Goal: Information Seeking & Learning: Learn about a topic

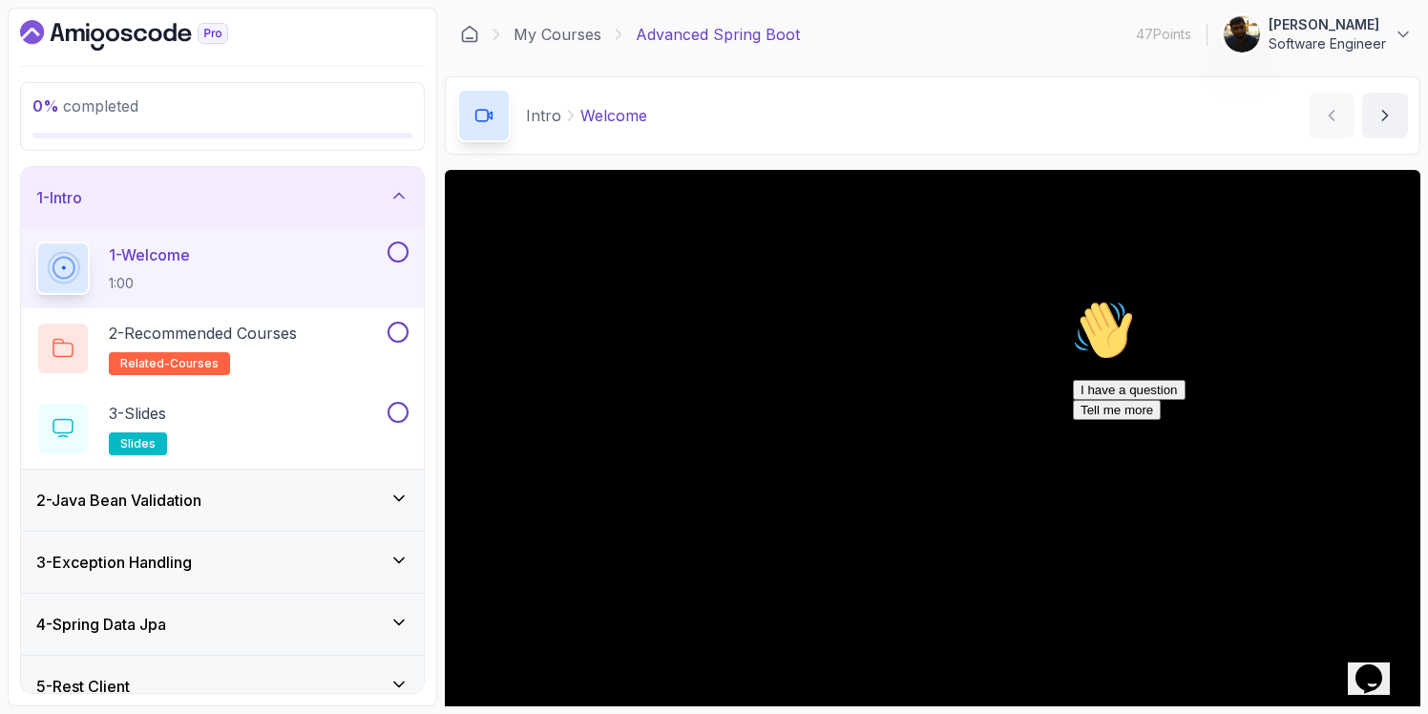
scroll to position [145, 0]
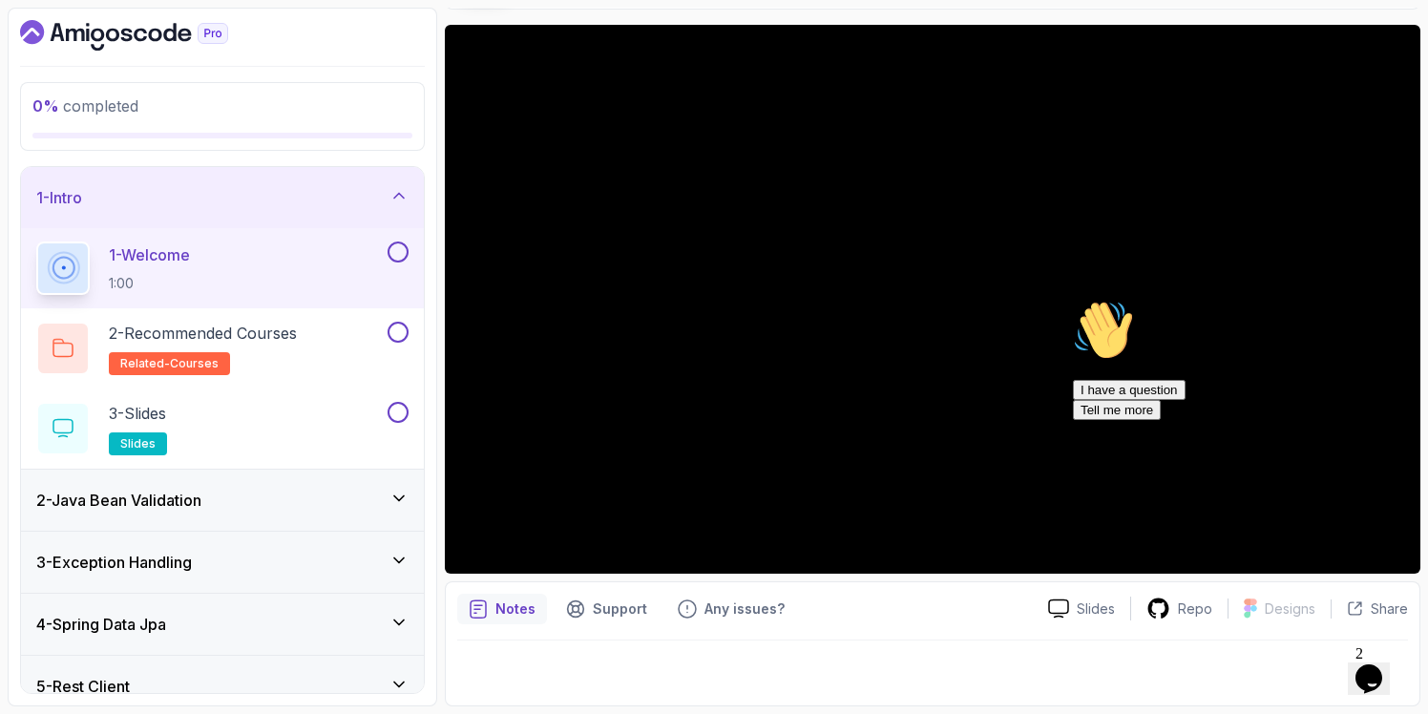
click at [1073, 300] on icon "Chat attention grabber" at bounding box center [1073, 300] width 0 height 0
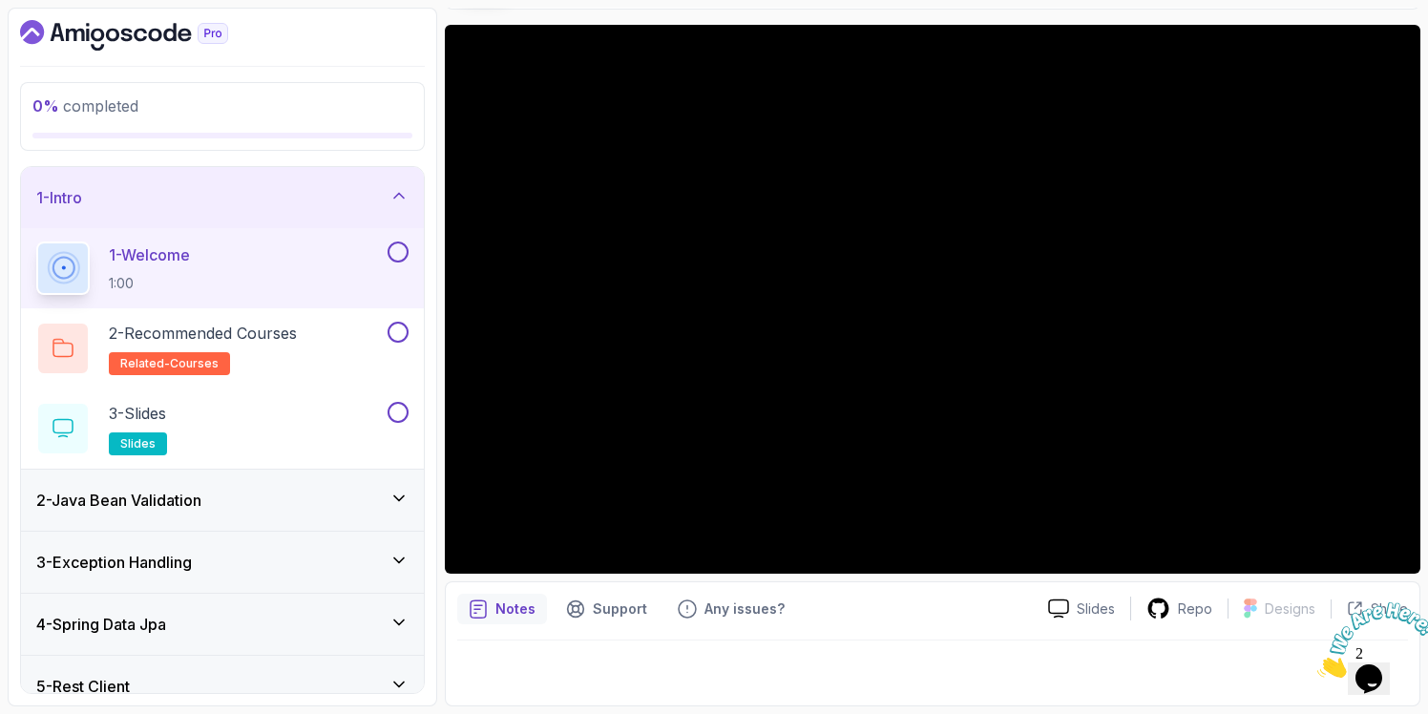
click at [1317, 664] on icon "Close" at bounding box center [1317, 672] width 0 height 16
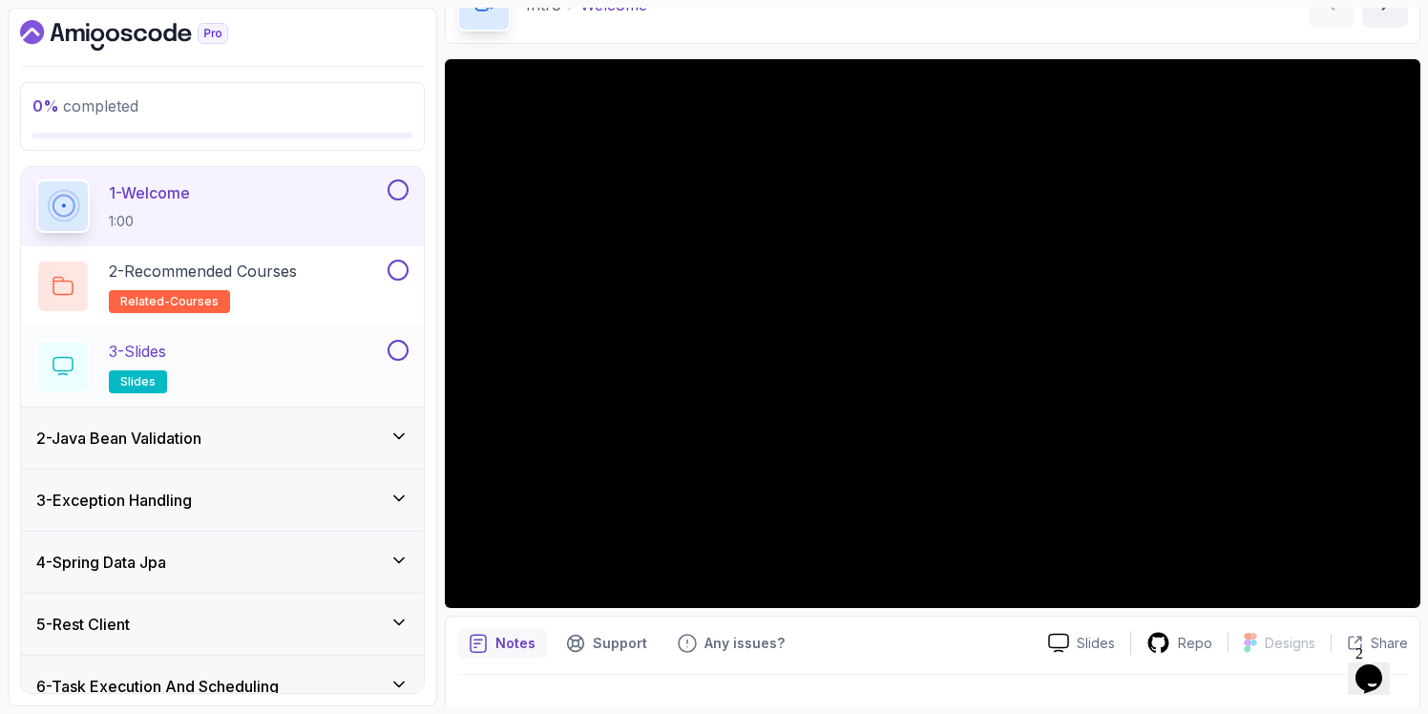
scroll to position [65, 0]
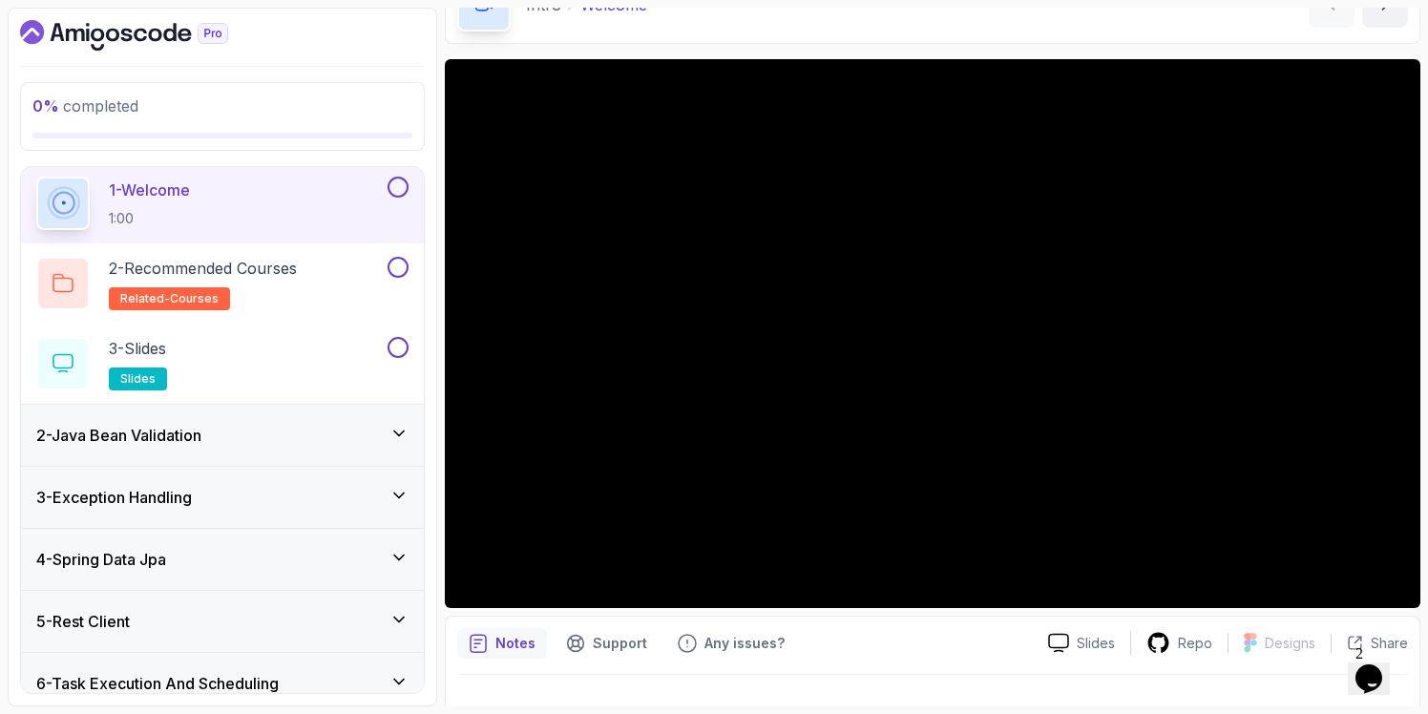
click at [244, 438] on div "2 - Java Bean Validation" at bounding box center [222, 435] width 372 height 23
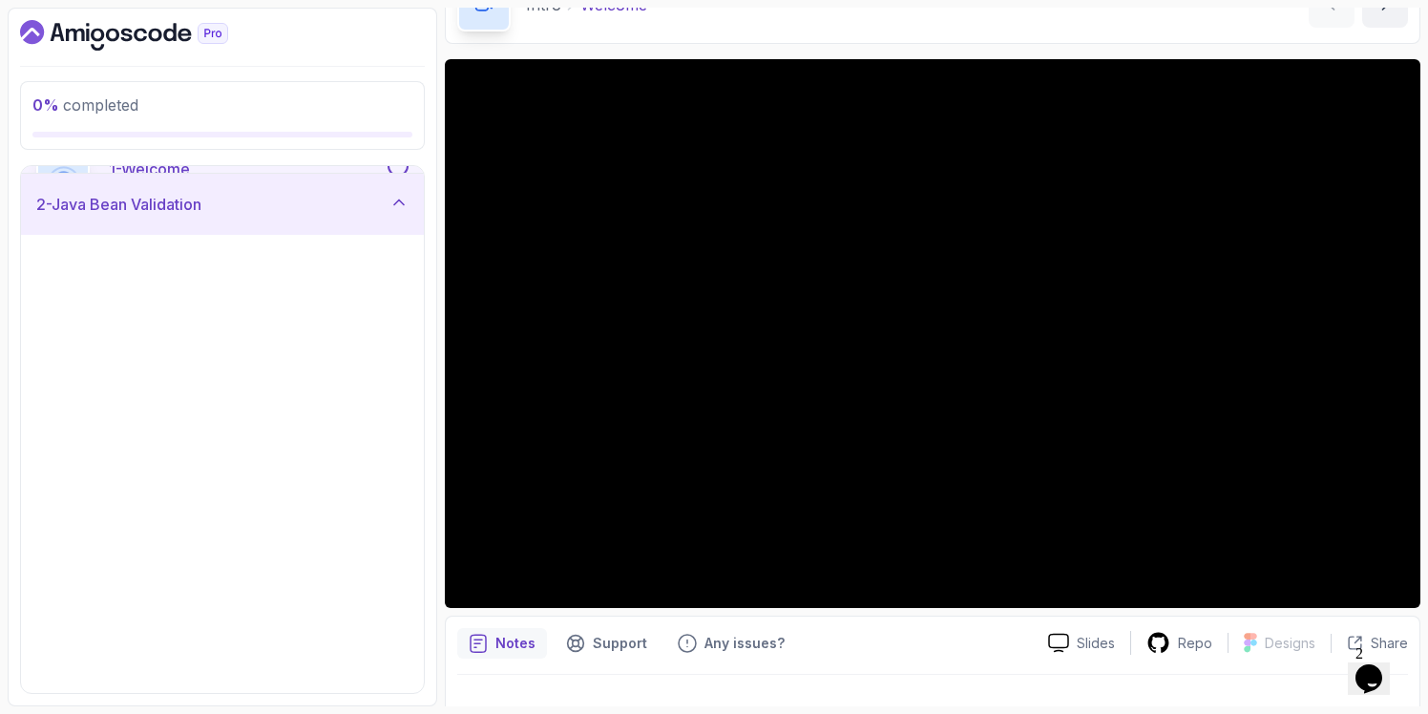
scroll to position [61, 0]
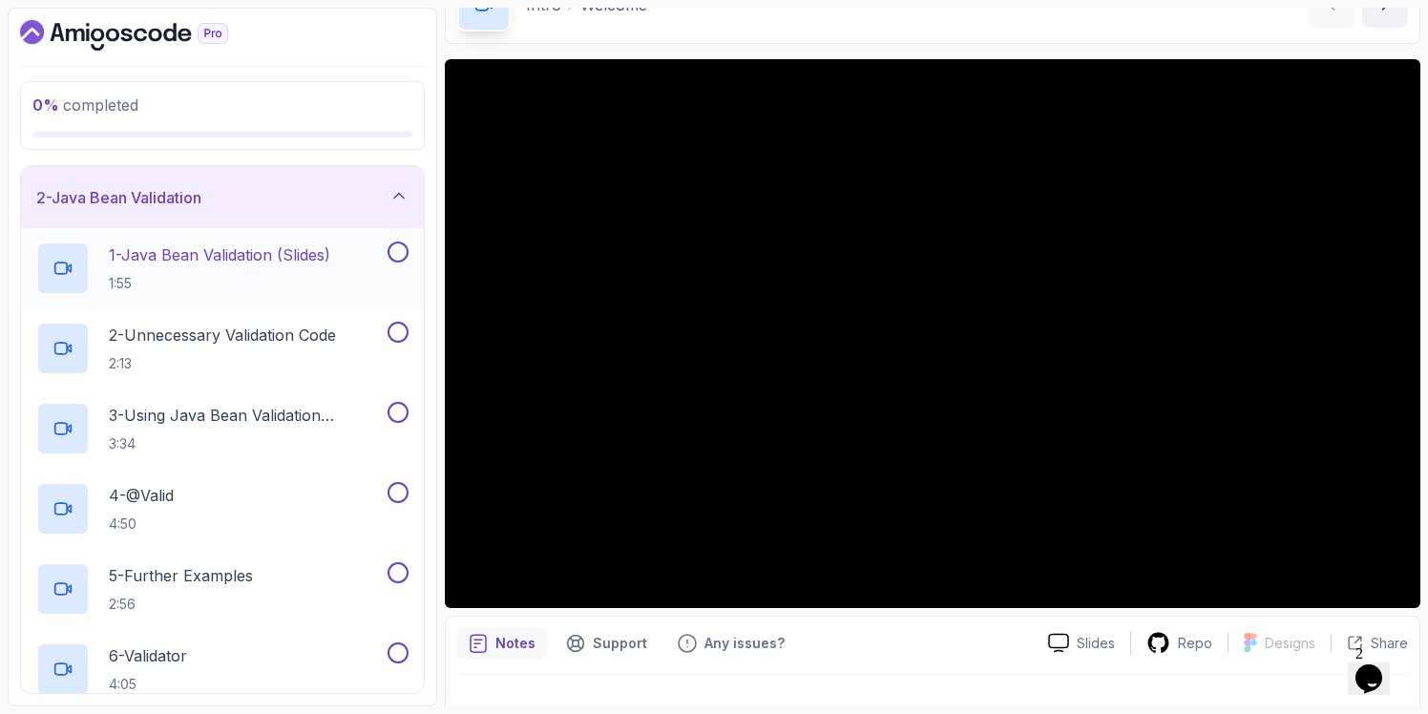
click at [210, 274] on p "1:55" at bounding box center [219, 283] width 221 height 19
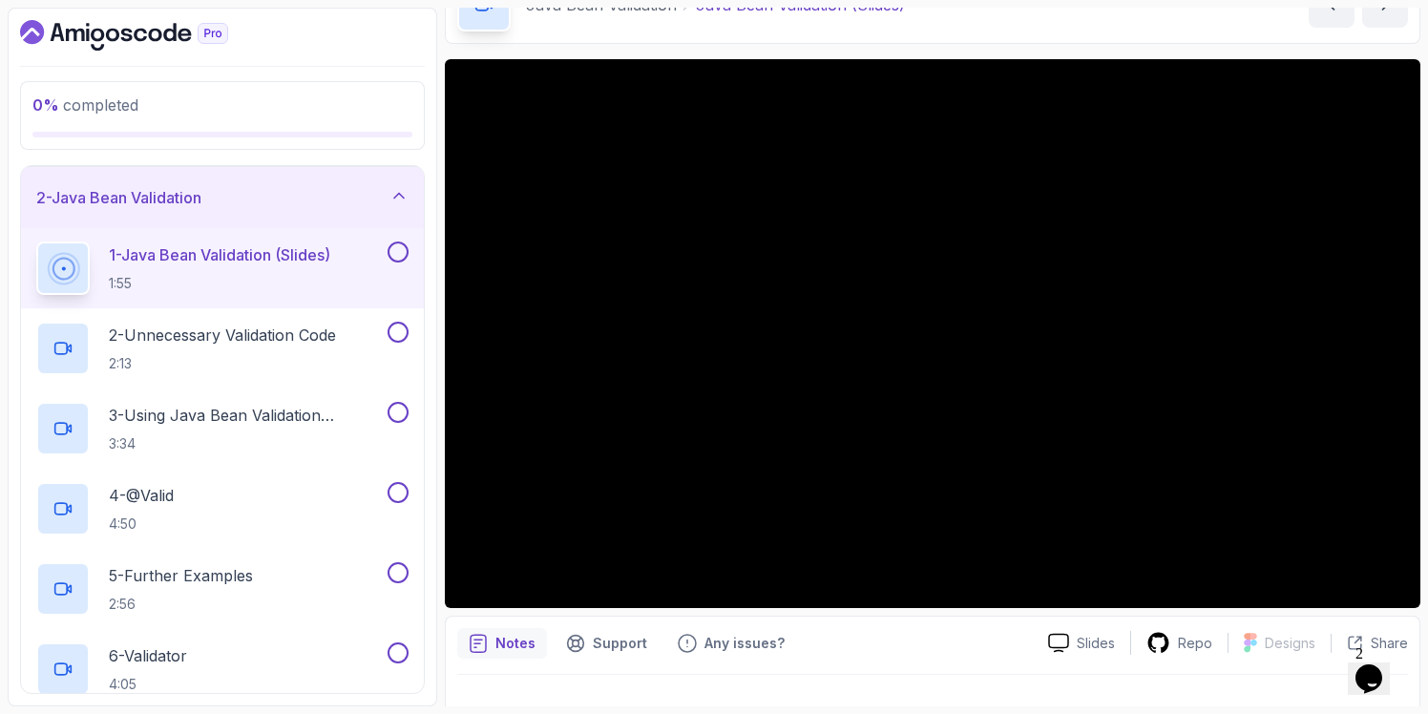
click at [1366, 667] on icon "Chat widget" at bounding box center [1369, 678] width 27 height 29
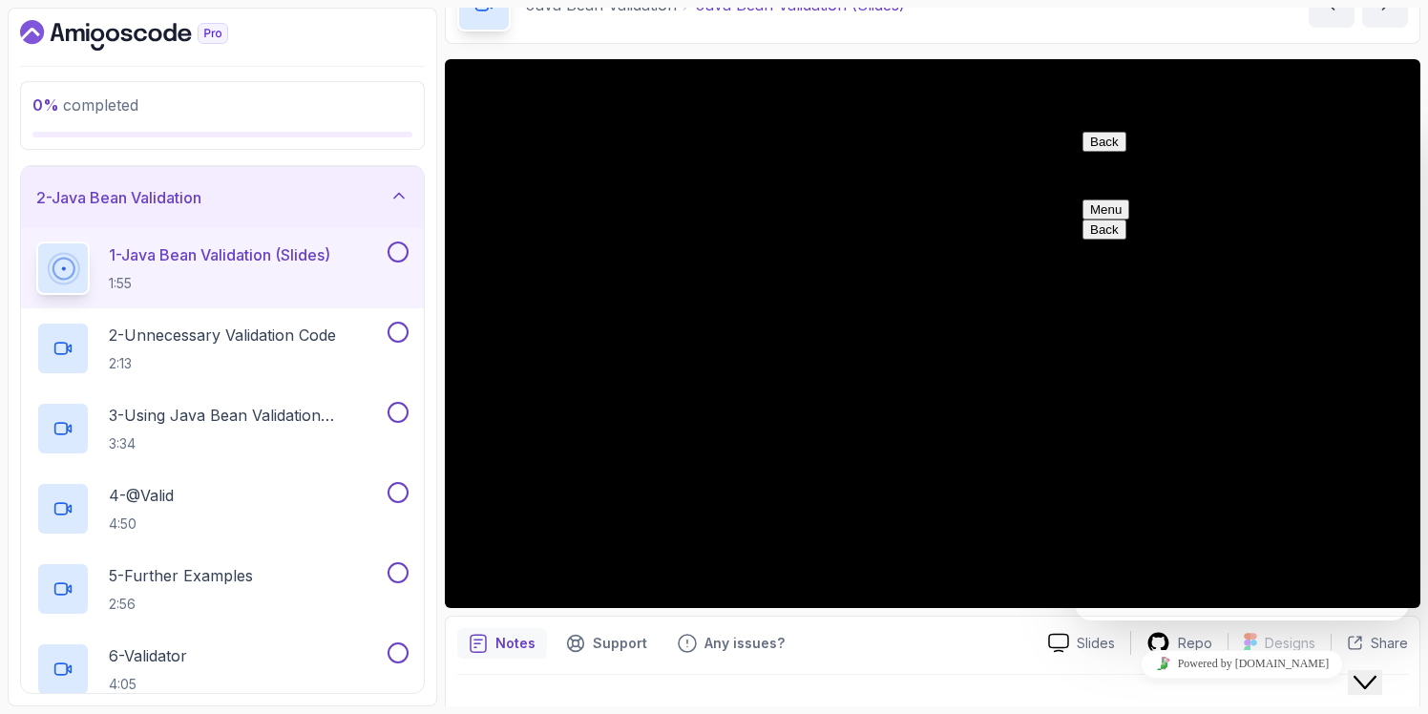
click at [1075, 124] on textarea at bounding box center [1075, 124] width 0 height 0
type textarea "How to update UserName in Prf"
click at [1104, 152] on button "Back" at bounding box center [1105, 142] width 44 height 20
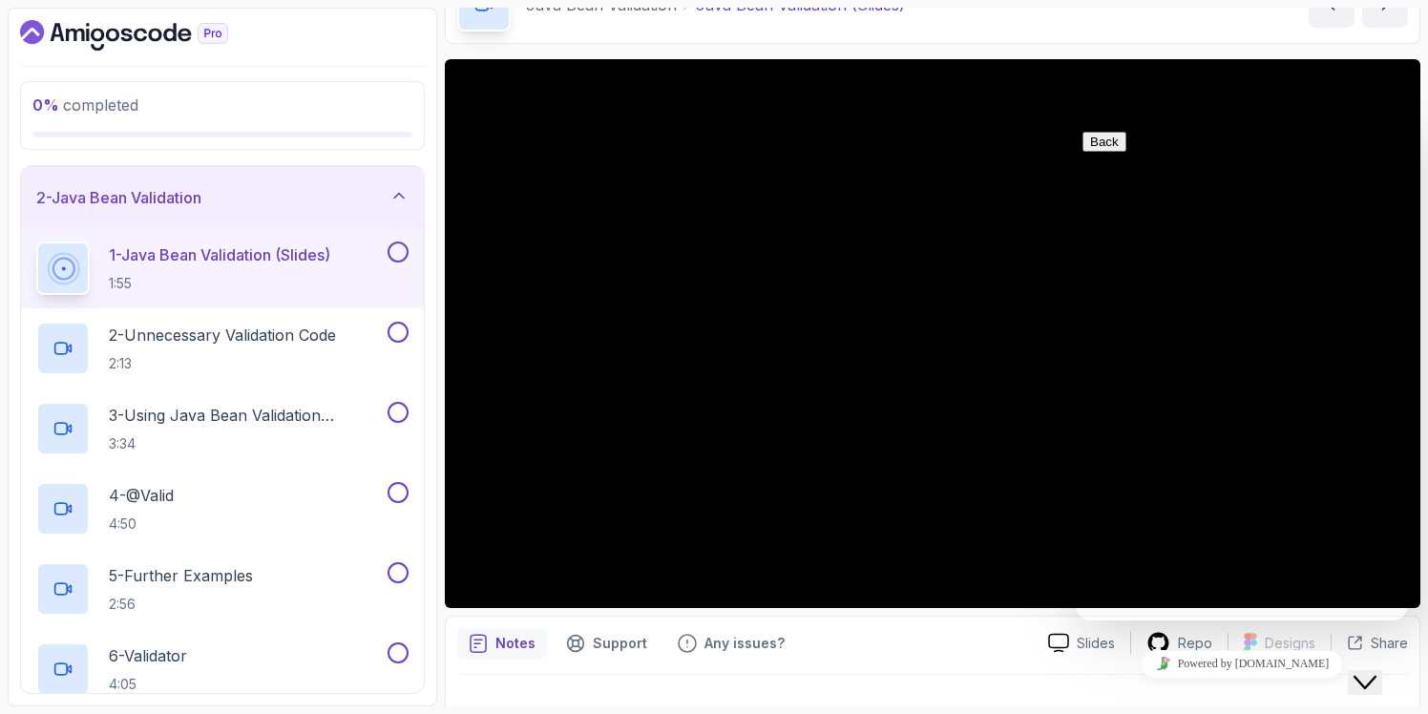
scroll to position [48, 0]
click at [1366, 670] on button "Close Chat This icon closes the chat window." at bounding box center [1365, 682] width 34 height 25
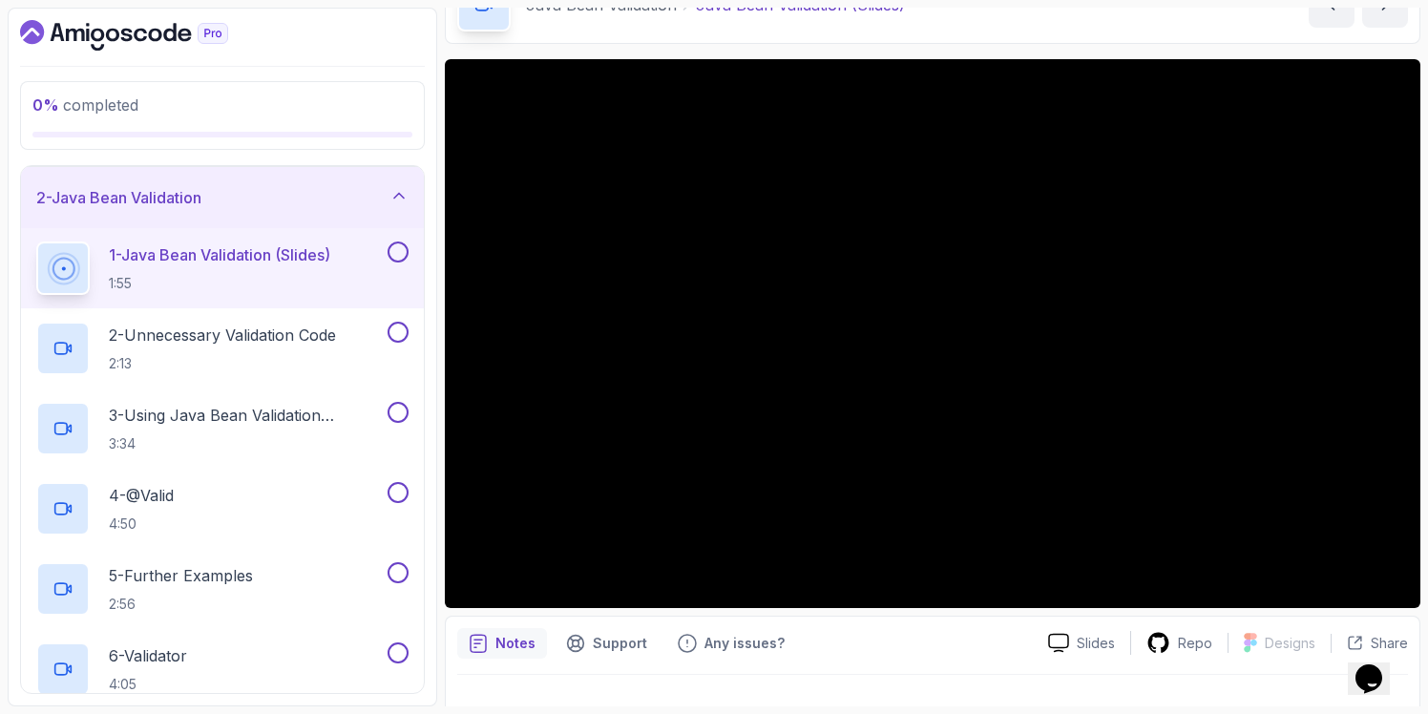
click at [1382, 673] on icon "Chat widget" at bounding box center [1369, 678] width 27 height 29
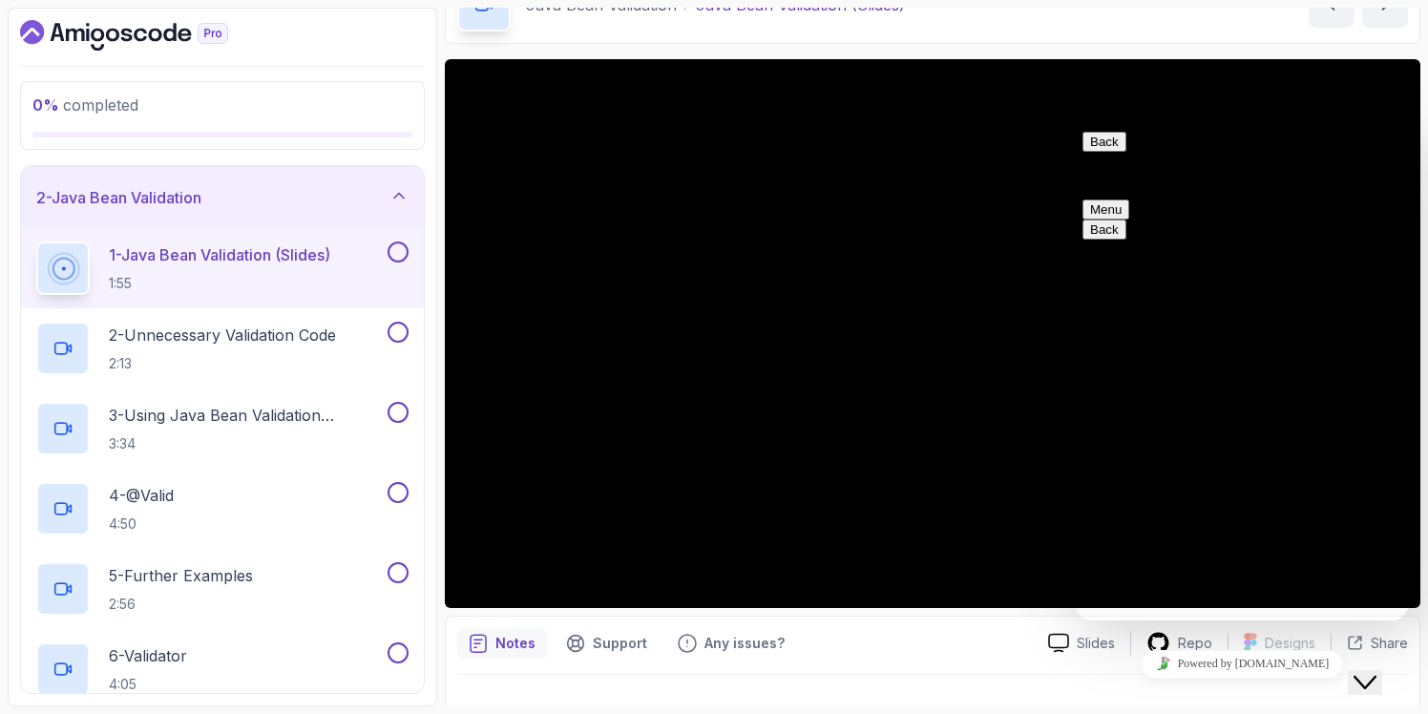
scroll to position [404, 0]
click at [1075, 124] on textarea "How to update UserName in Prf" at bounding box center [1075, 124] width 0 height 0
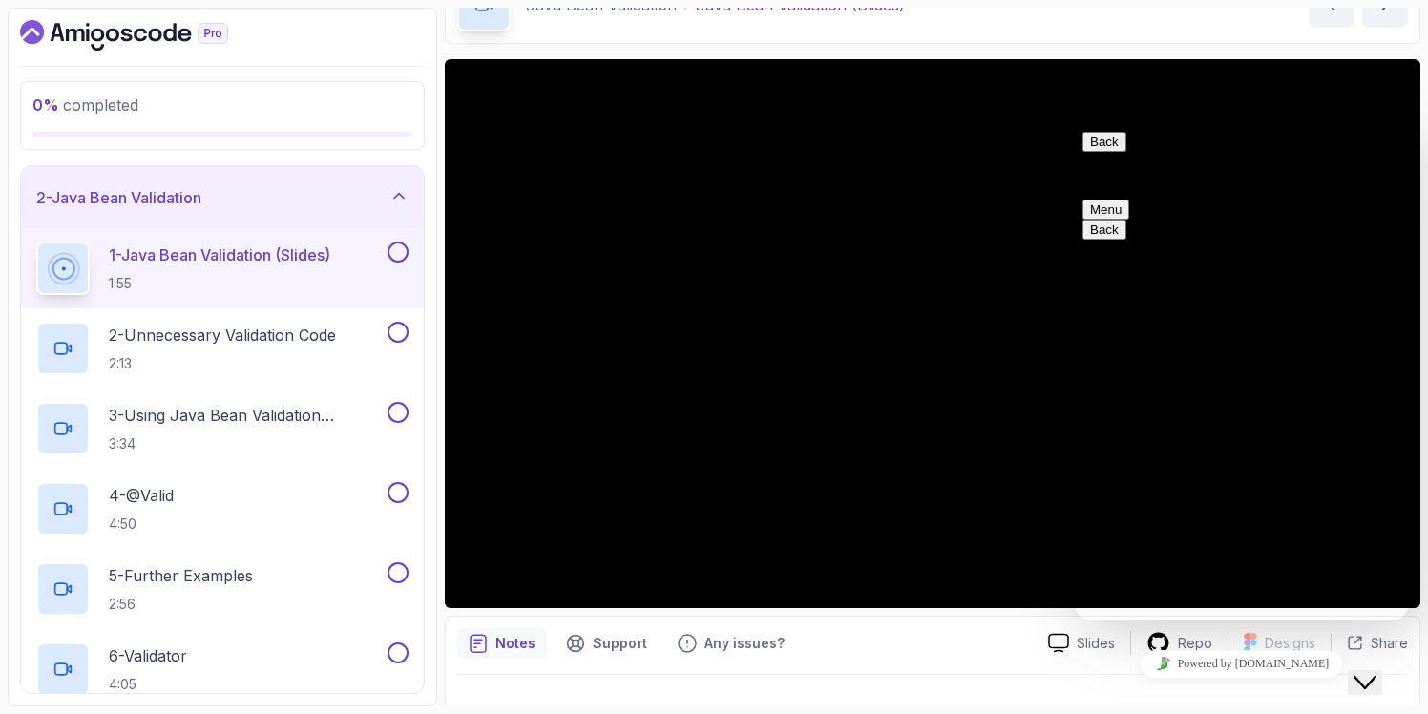
click at [1106, 152] on button "Back" at bounding box center [1105, 142] width 44 height 20
click at [1377, 671] on icon "Close Chat This icon closes the chat window." at bounding box center [1365, 682] width 23 height 23
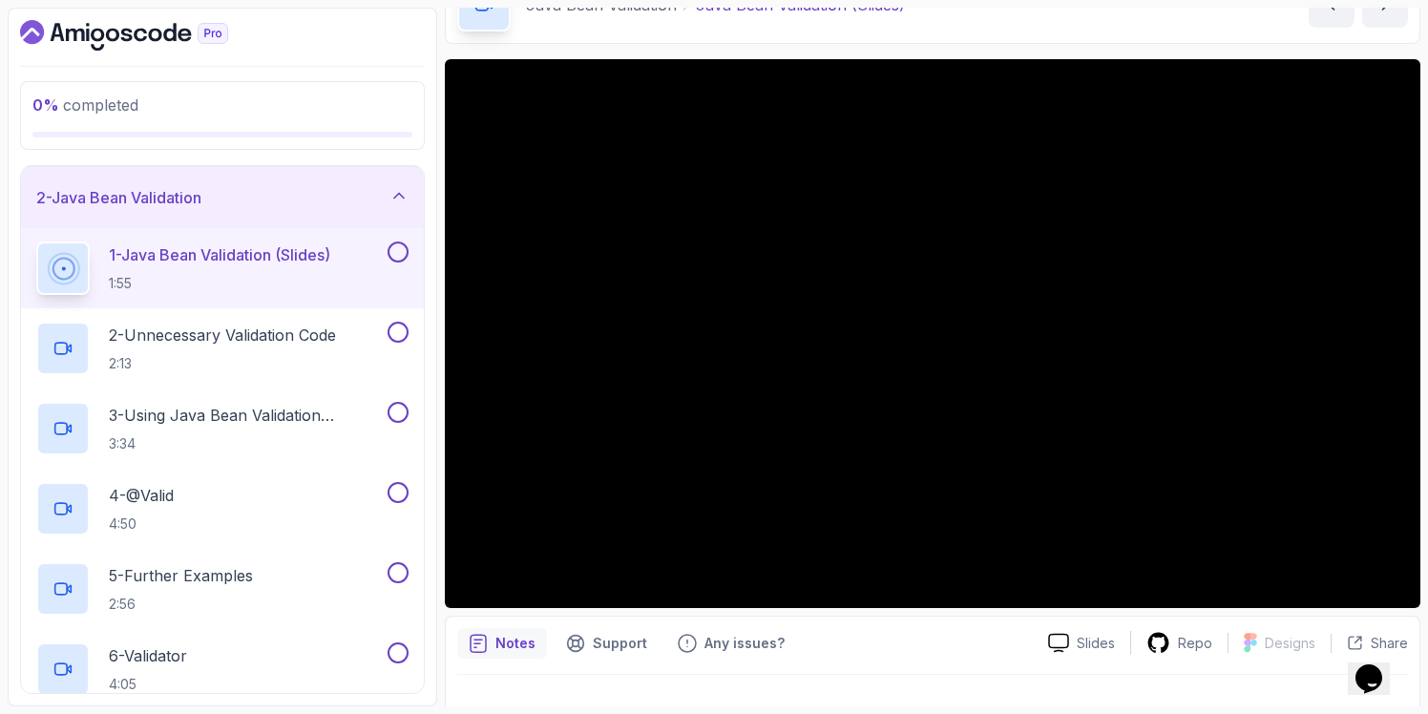
click at [395, 193] on icon at bounding box center [398, 195] width 19 height 19
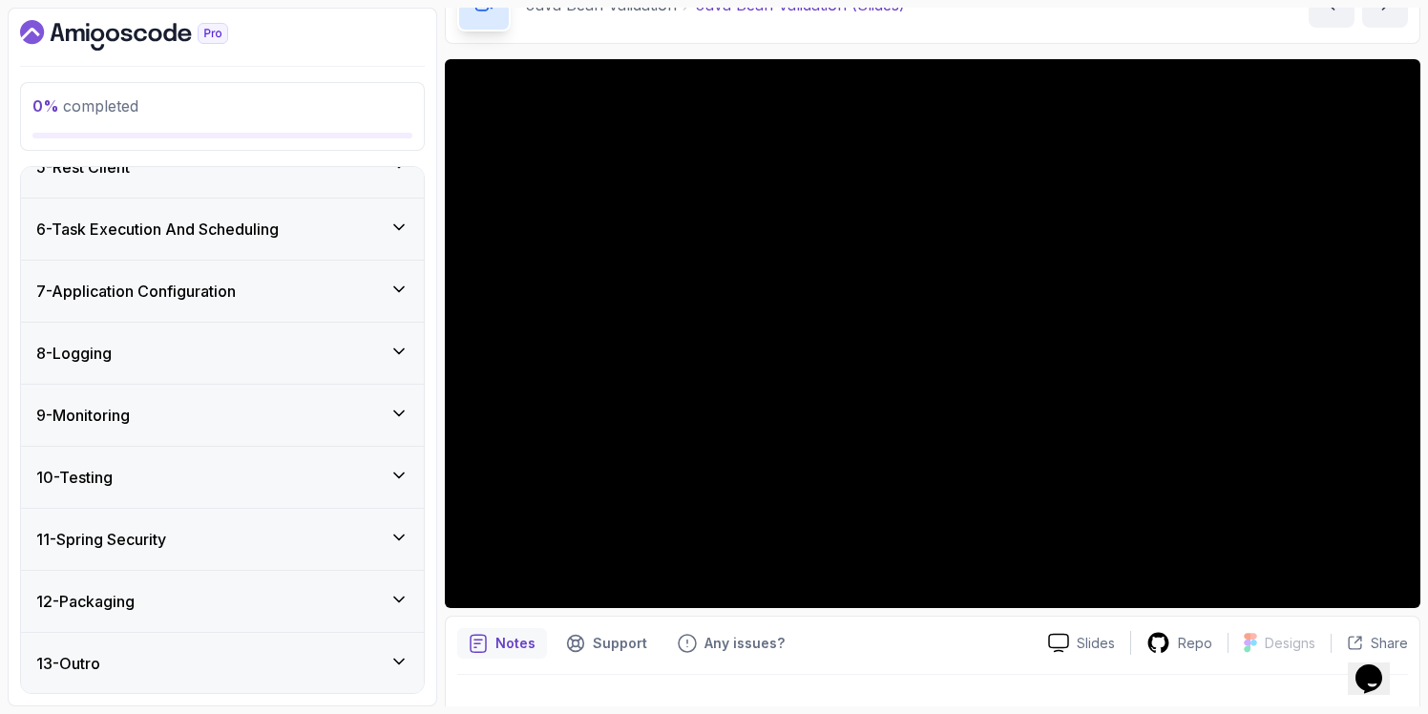
scroll to position [0, 0]
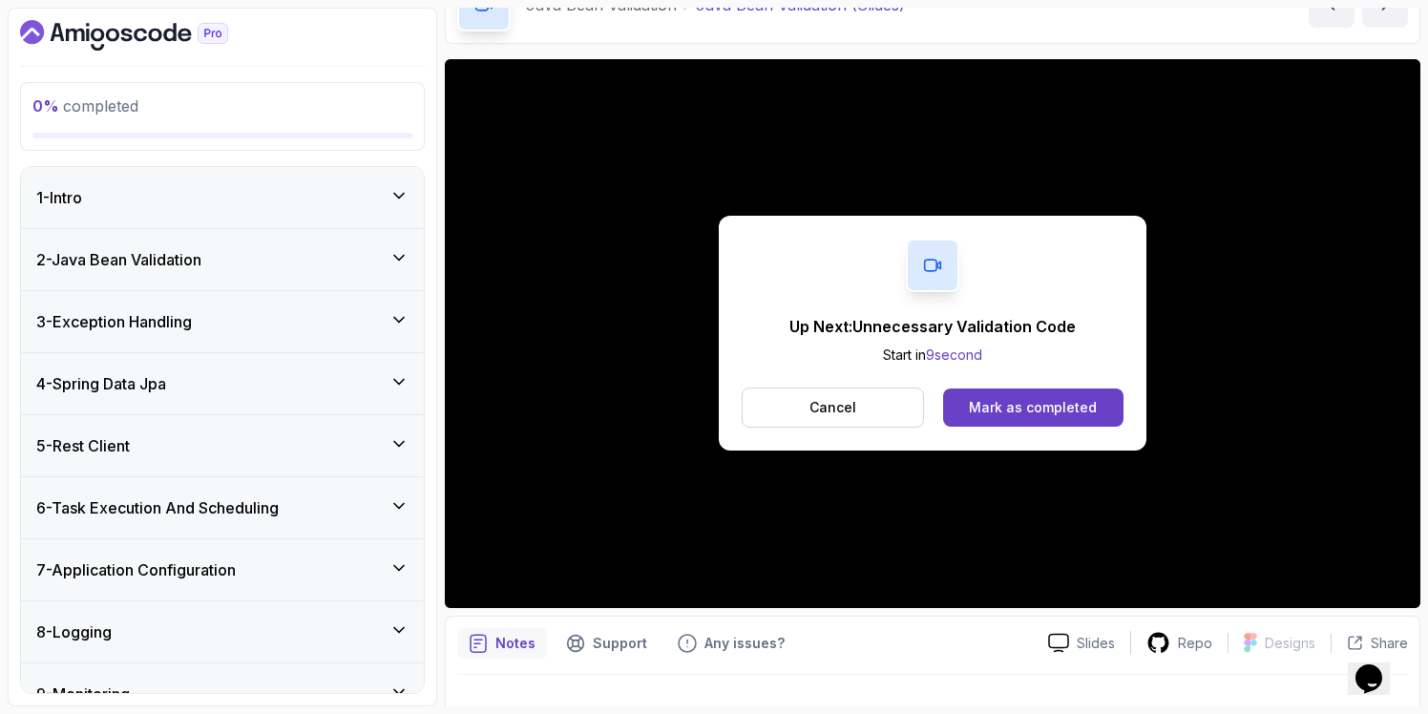
click at [394, 249] on icon at bounding box center [398, 257] width 19 height 19
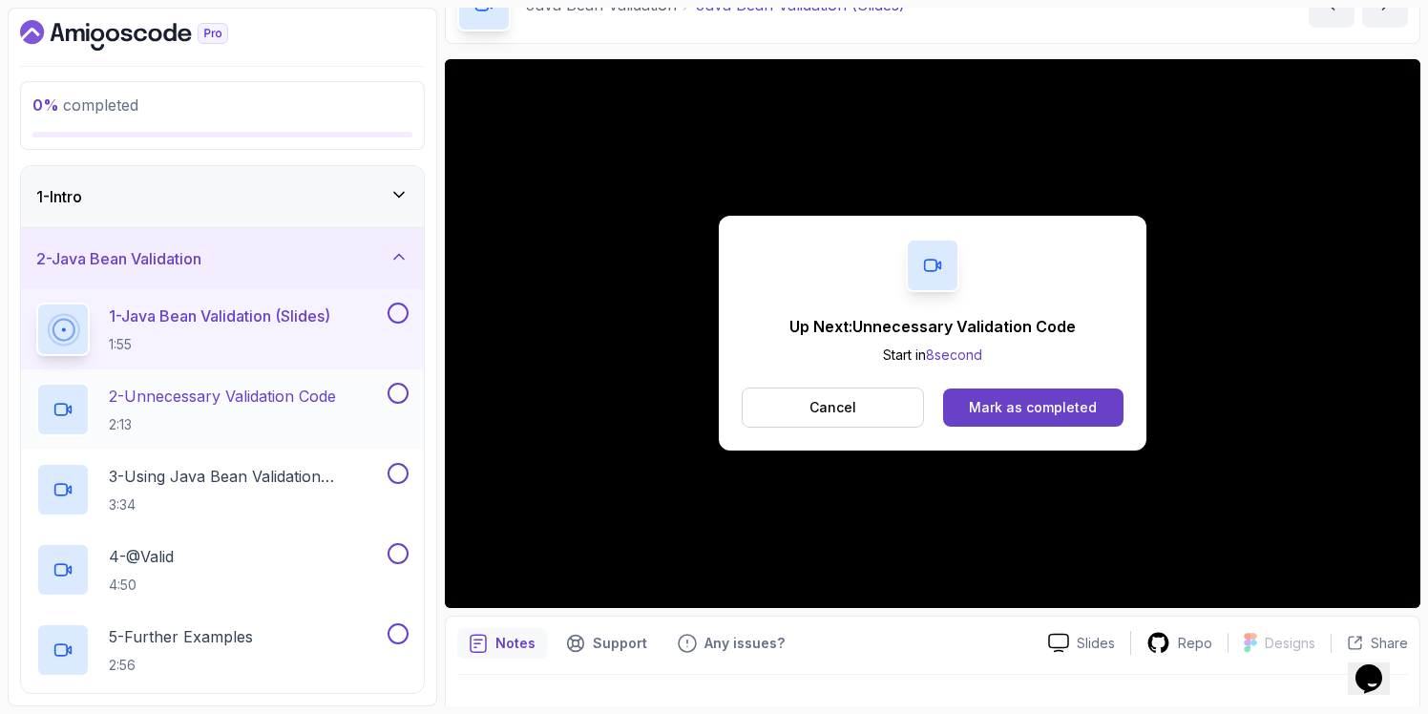
click at [179, 397] on p "2 - Unnecessary Validation Code" at bounding box center [222, 396] width 227 height 23
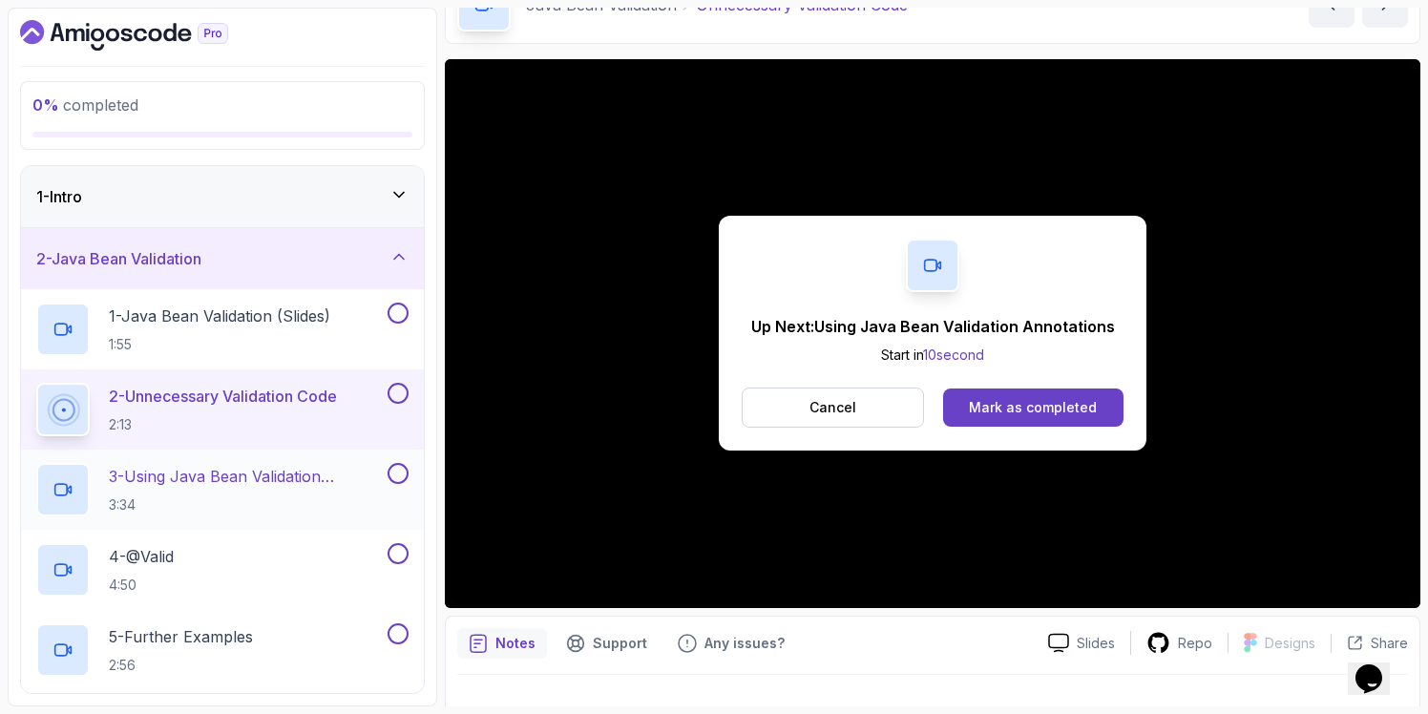
click at [246, 492] on h2 "3 - Using Java Bean Validation Annotations 3:34" at bounding box center [246, 490] width 275 height 50
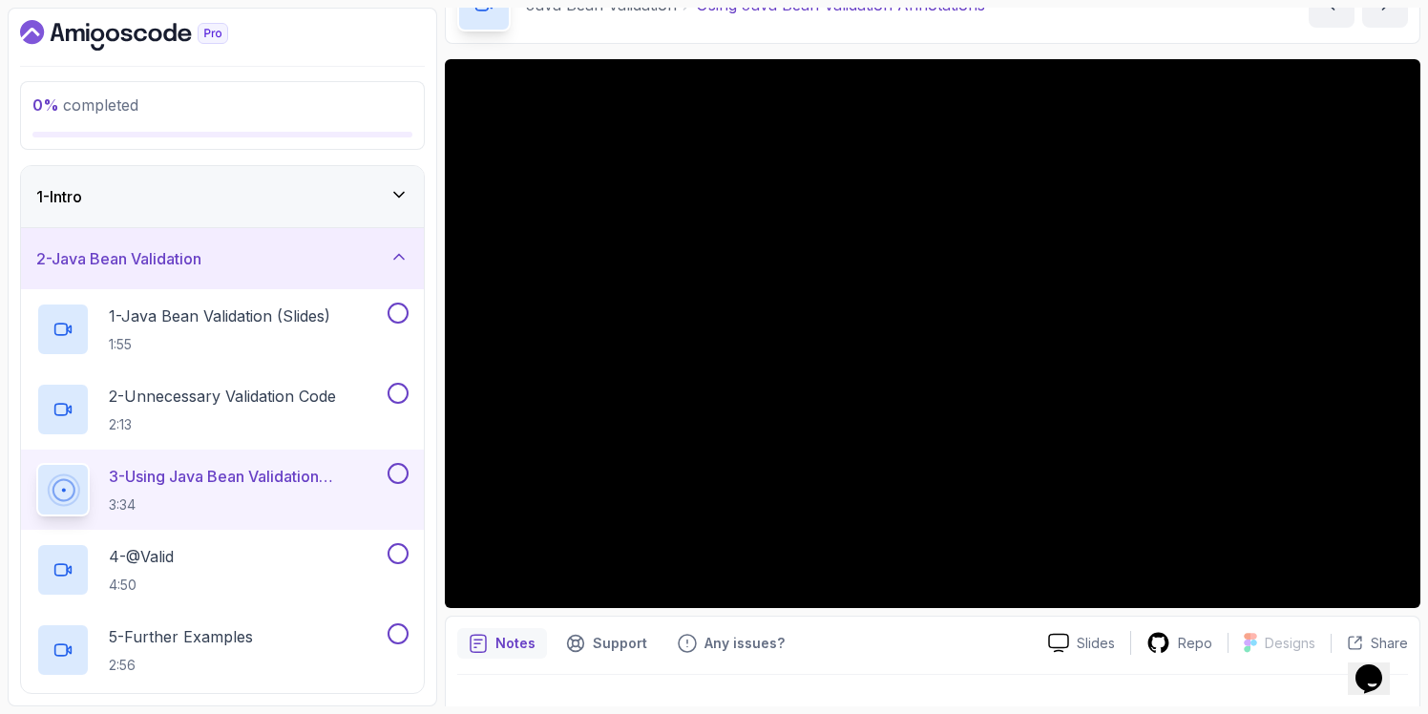
click at [257, 262] on div "2 - Java Bean Validation" at bounding box center [222, 258] width 372 height 23
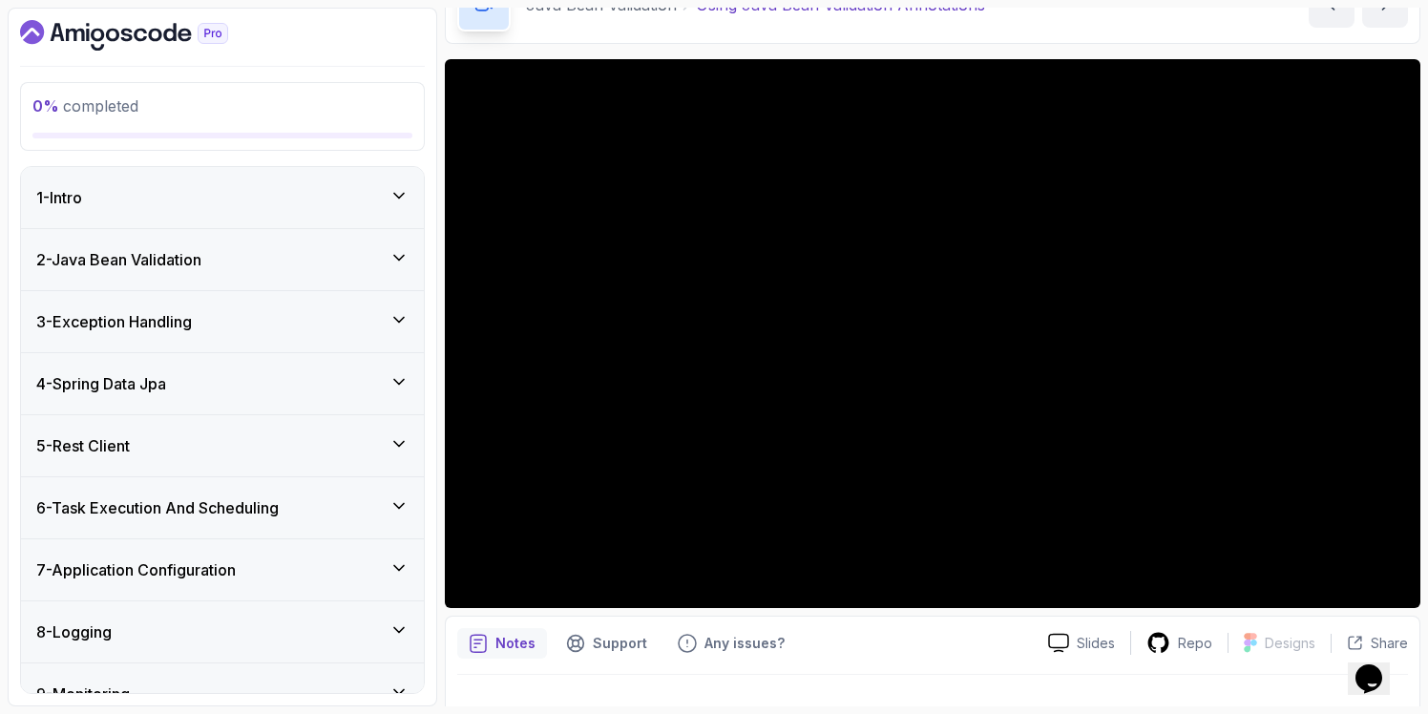
click at [266, 376] on div "4 - Spring Data Jpa" at bounding box center [222, 383] width 372 height 23
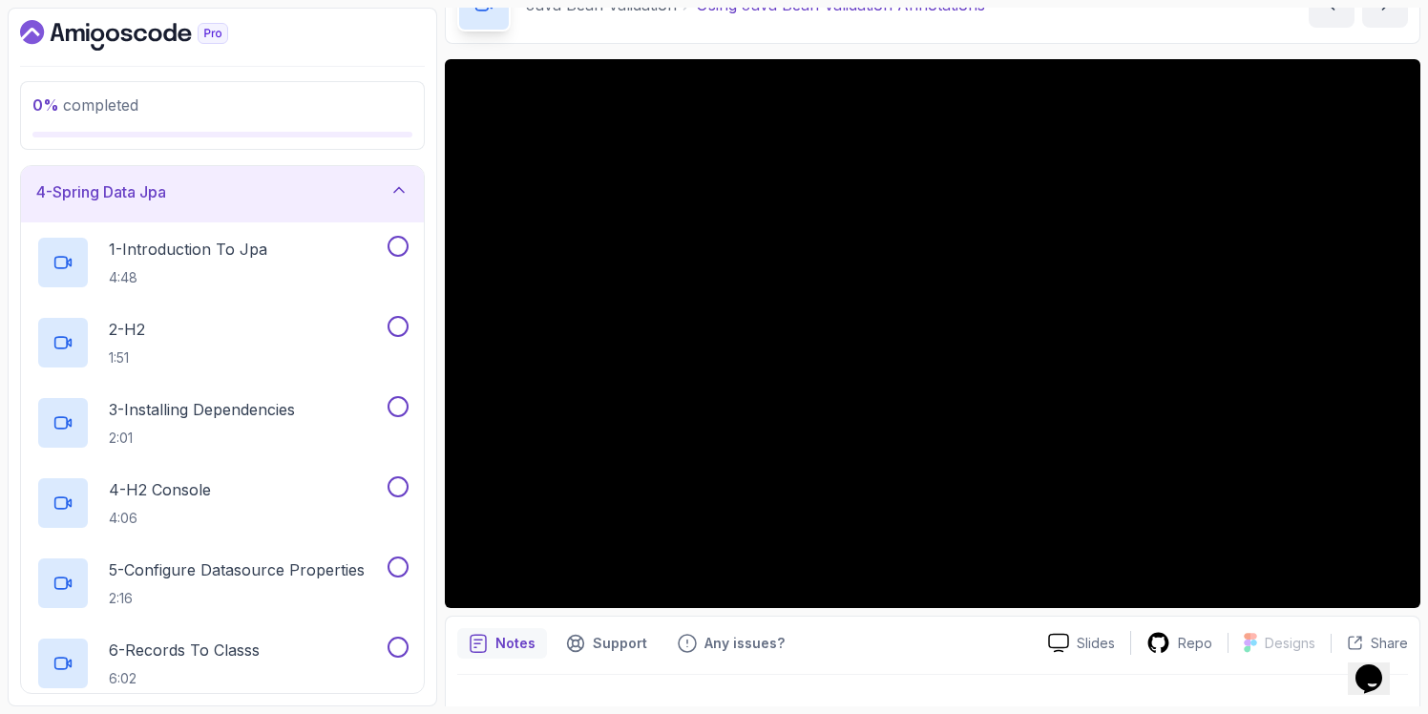
scroll to position [193, 0]
click at [241, 192] on div "4 - Spring Data Jpa" at bounding box center [222, 190] width 372 height 23
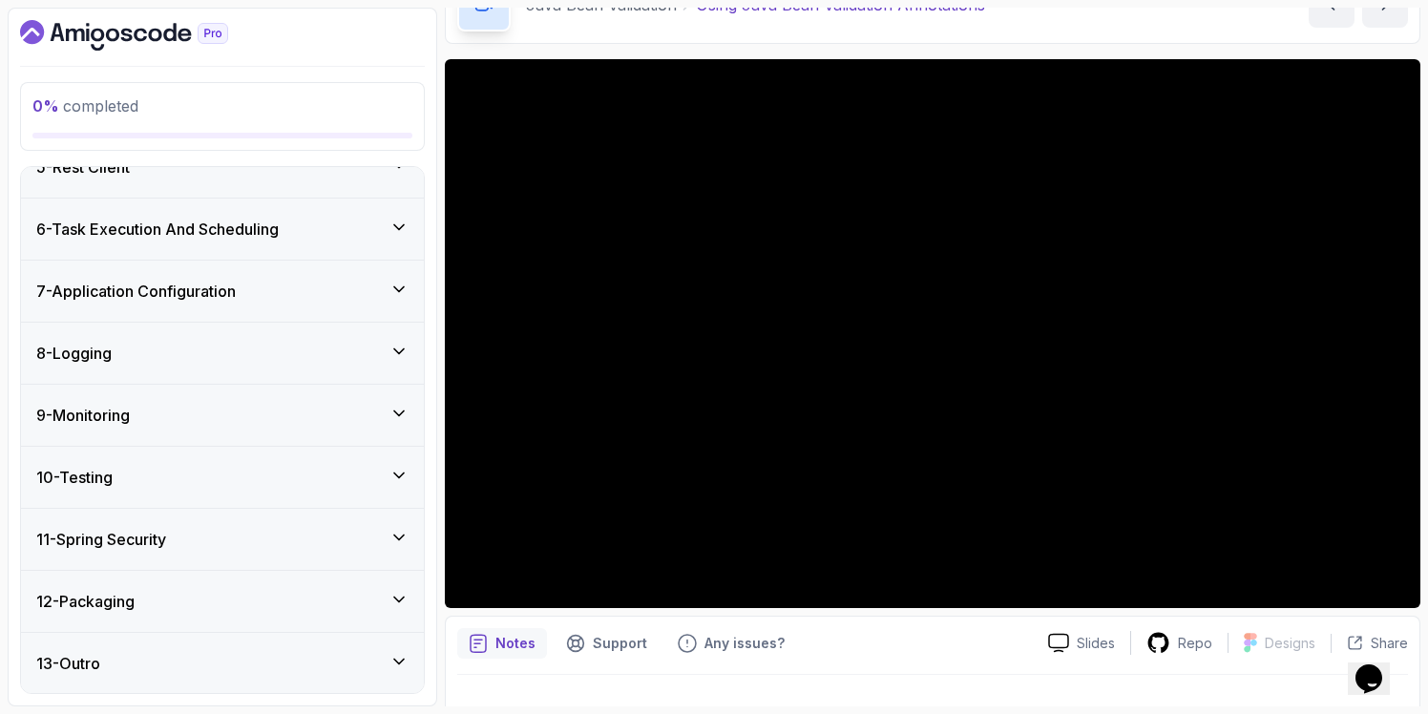
scroll to position [0, 0]
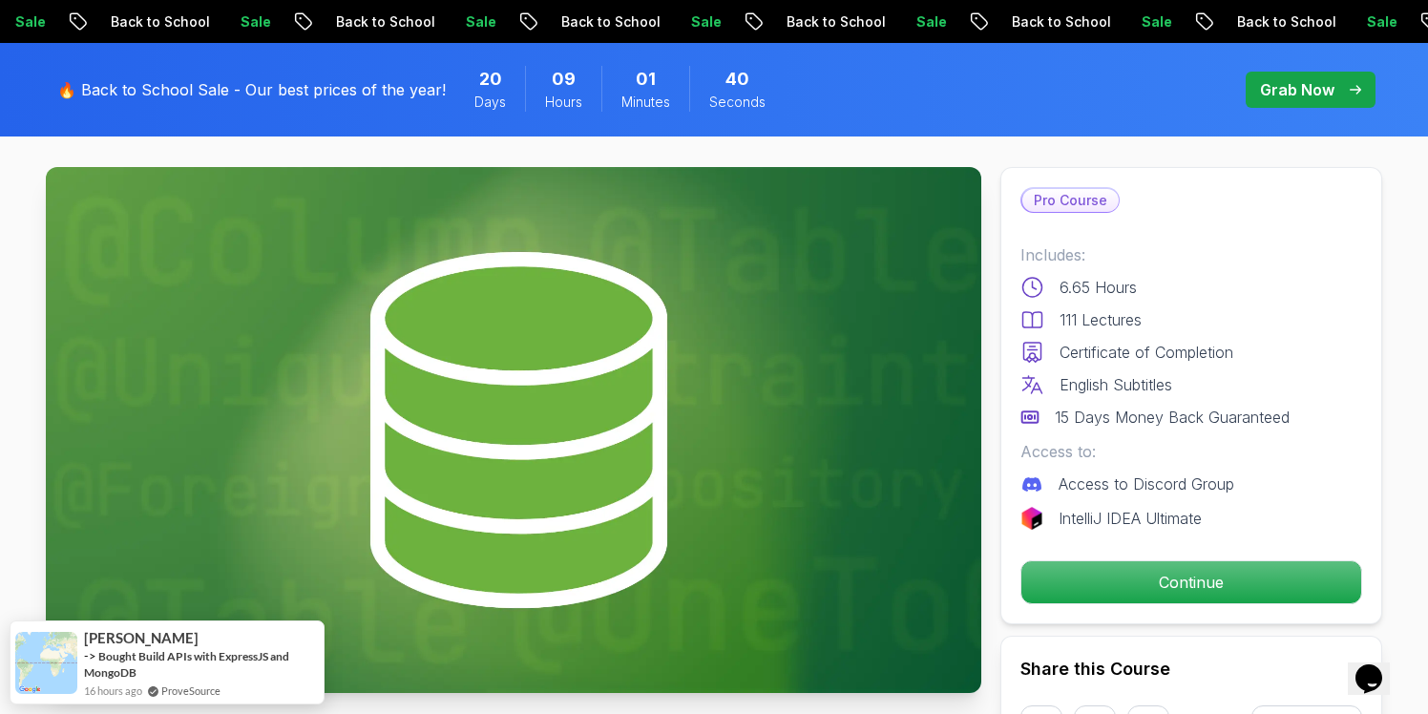
scroll to position [78, 0]
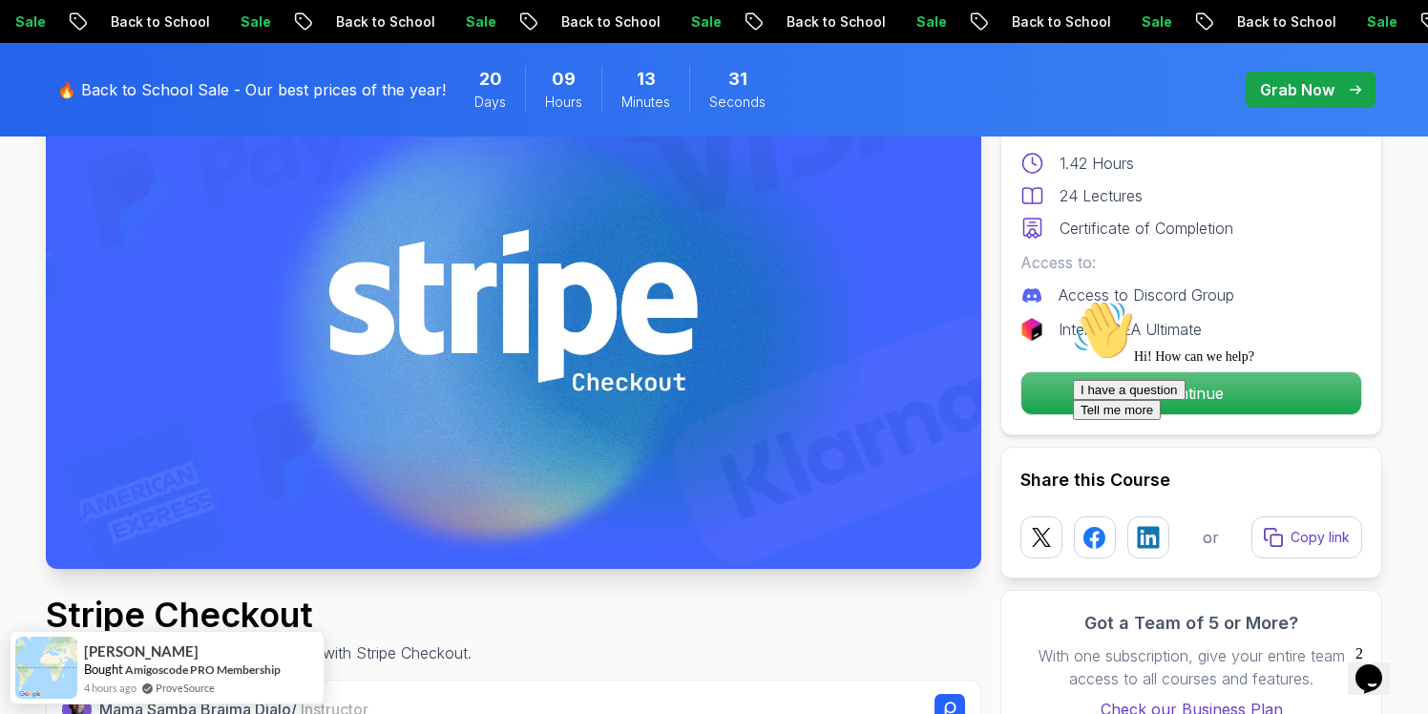
scroll to position [116, 0]
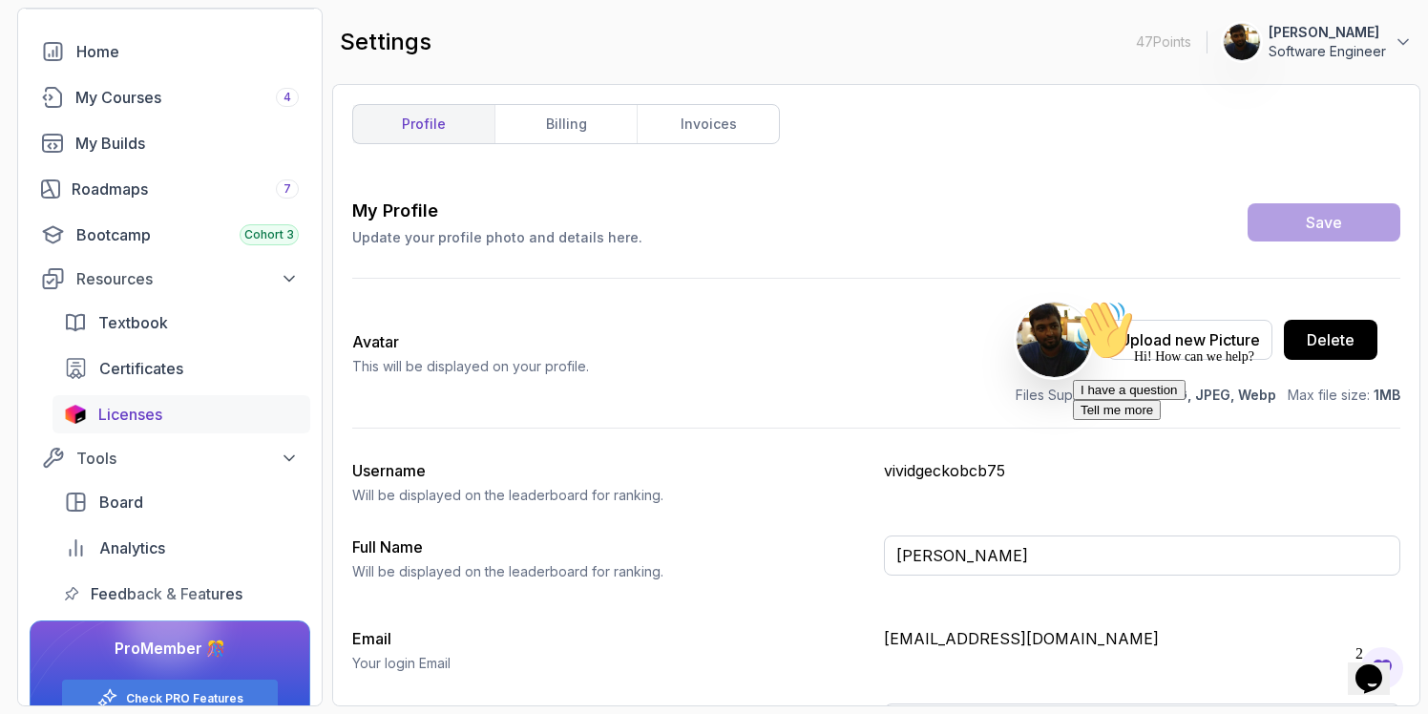
scroll to position [78, 0]
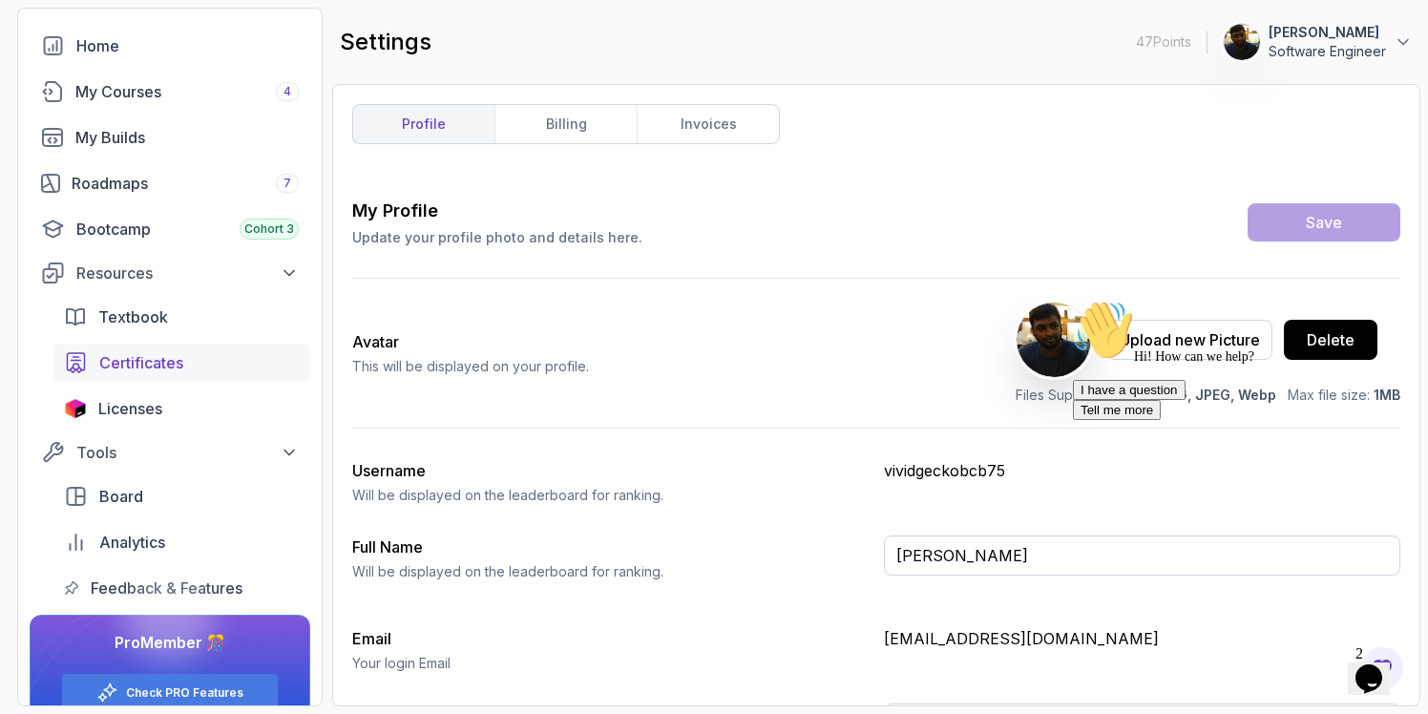
click at [158, 364] on span "Certificates" at bounding box center [141, 362] width 84 height 23
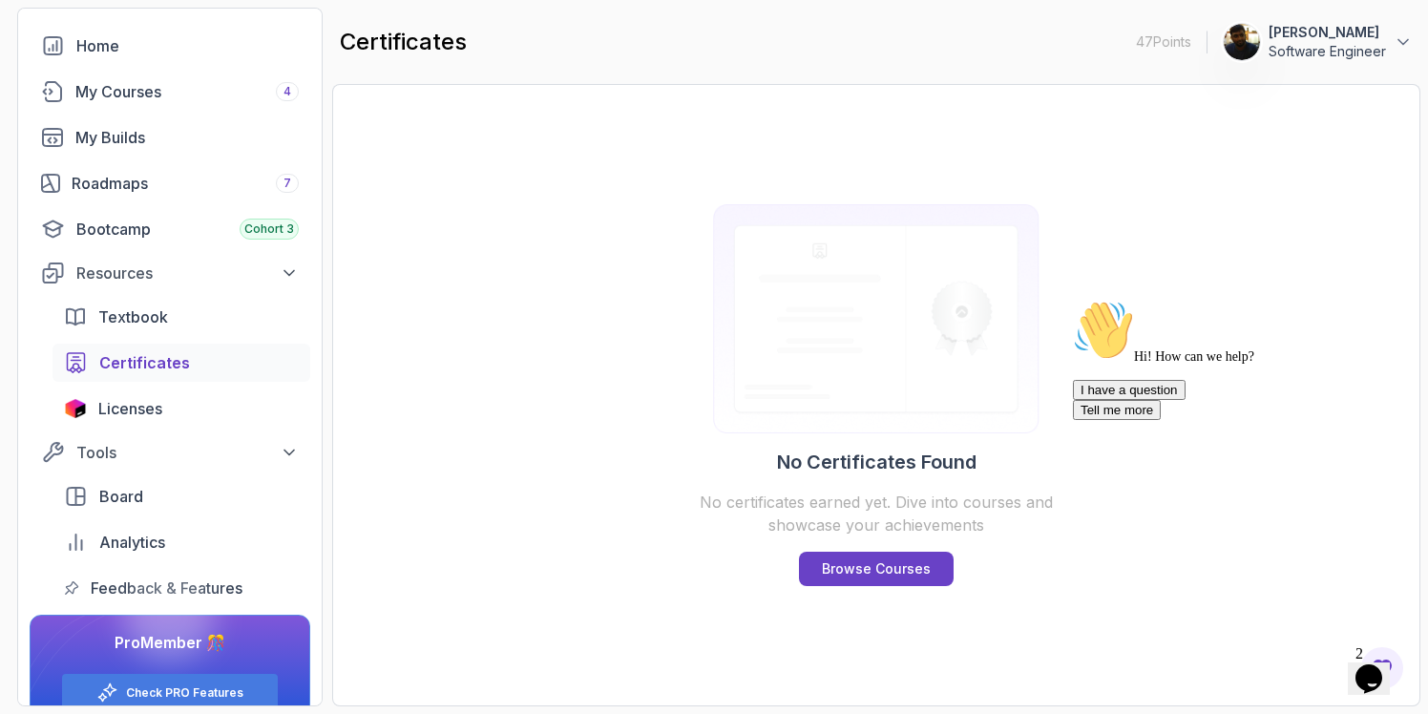
click at [1073, 300] on icon "Chat attention grabber" at bounding box center [1073, 300] width 0 height 0
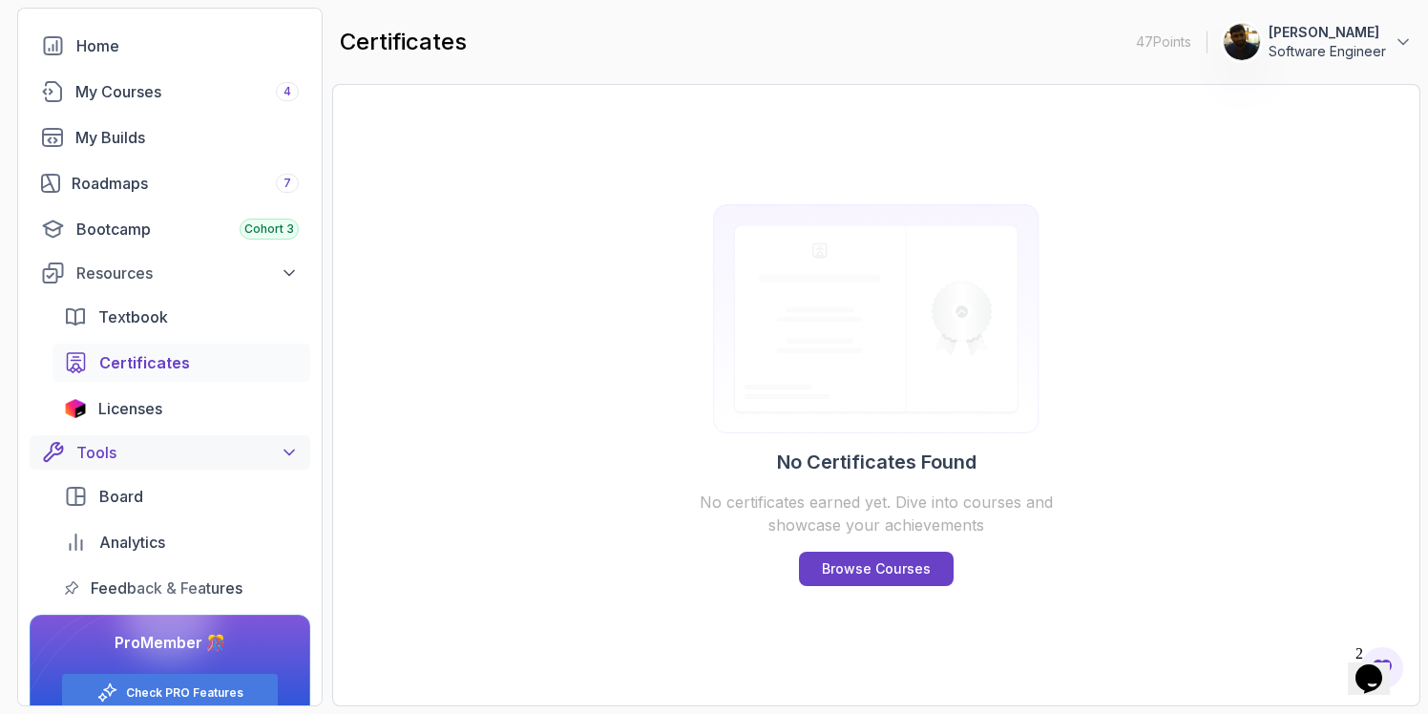
click at [288, 446] on icon at bounding box center [289, 452] width 19 height 19
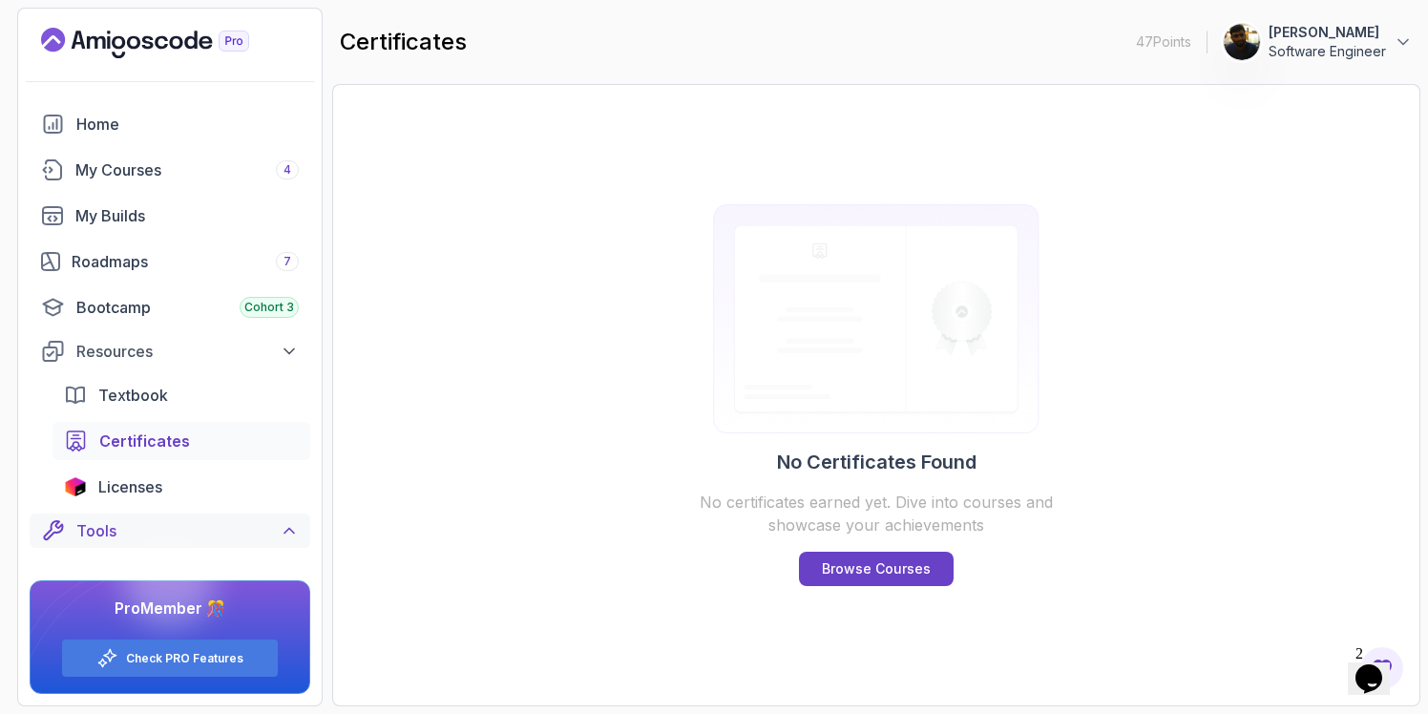
click at [289, 533] on icon at bounding box center [289, 530] width 19 height 19
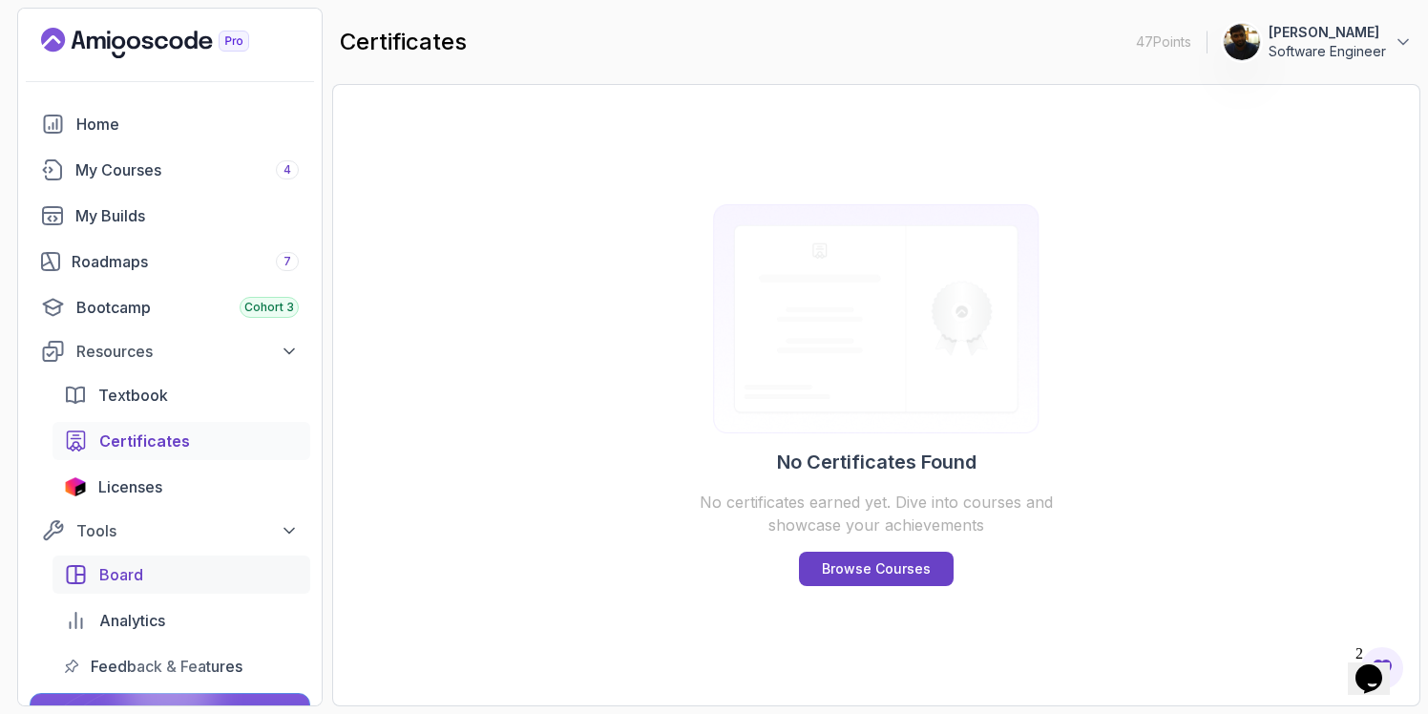
scroll to position [113, 0]
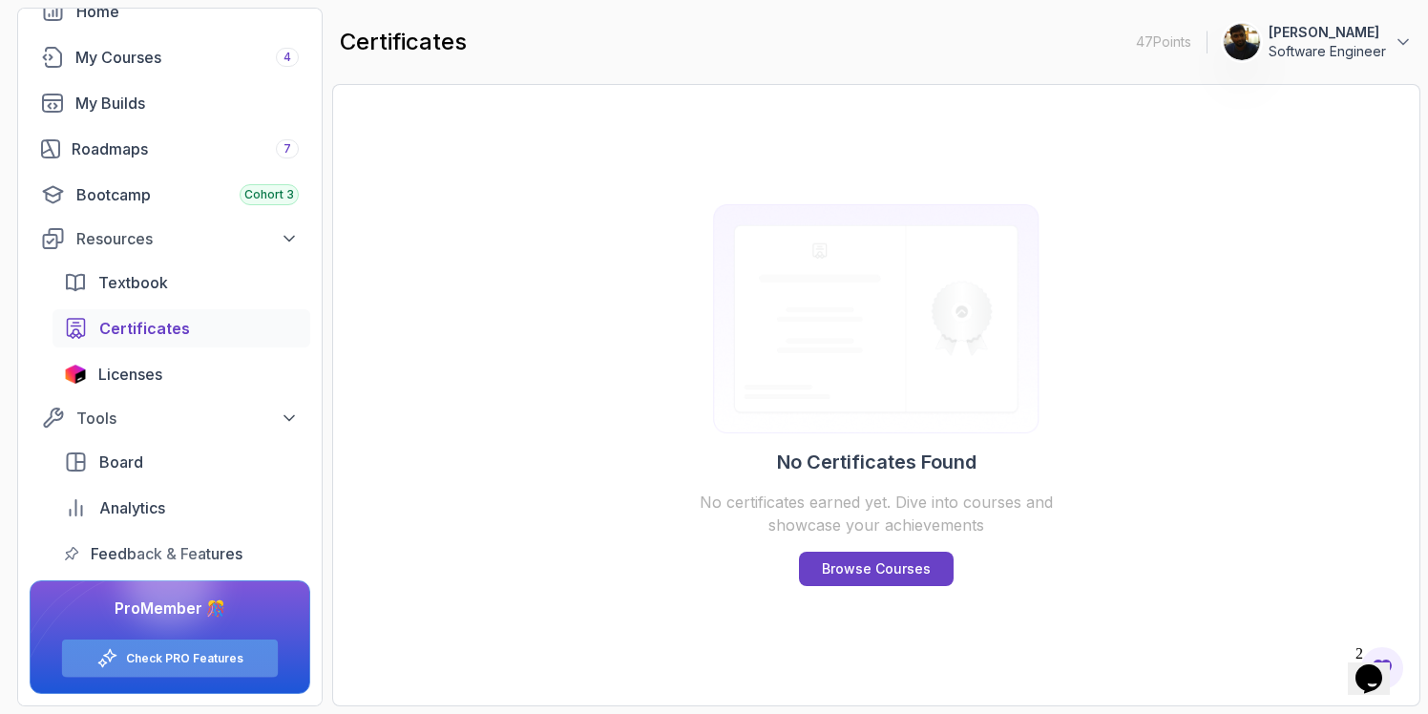
click at [160, 657] on link "Check PRO Features" at bounding box center [184, 658] width 117 height 15
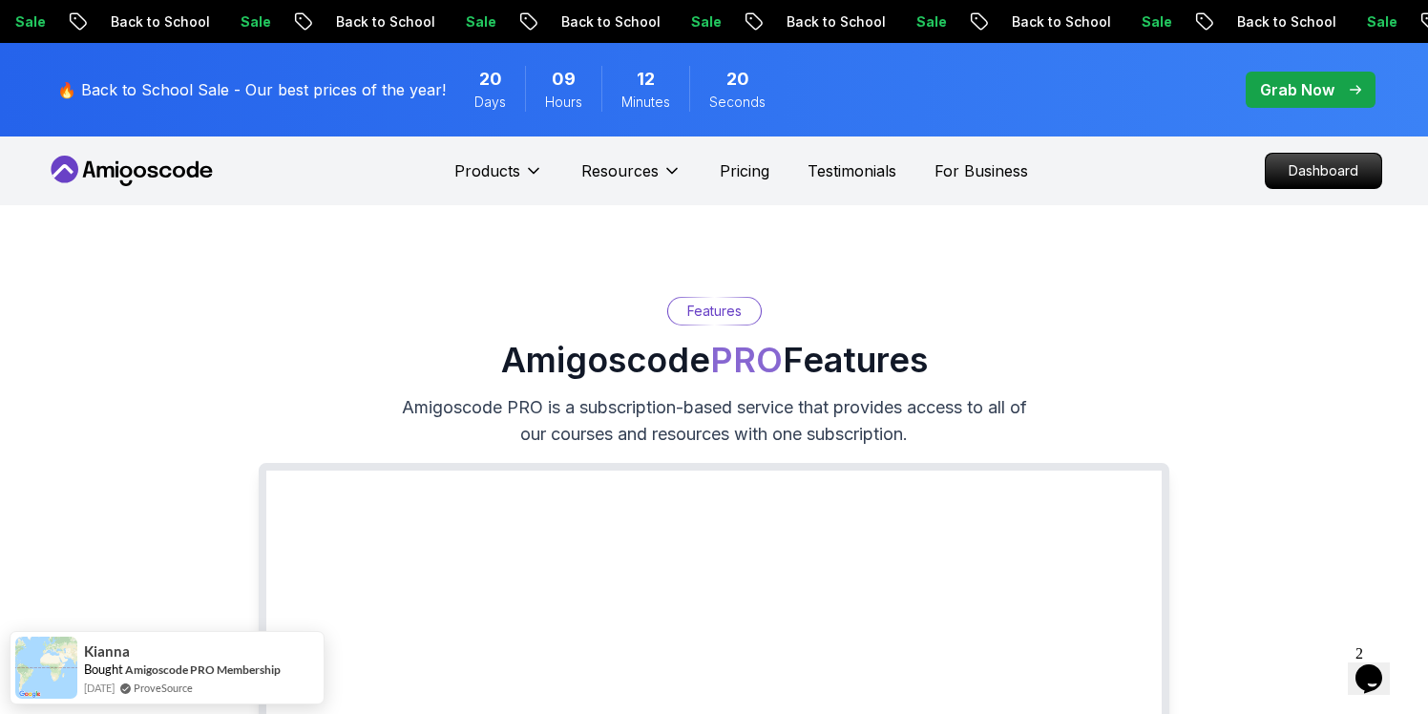
click at [1293, 95] on p "Grab Now" at bounding box center [1297, 89] width 74 height 23
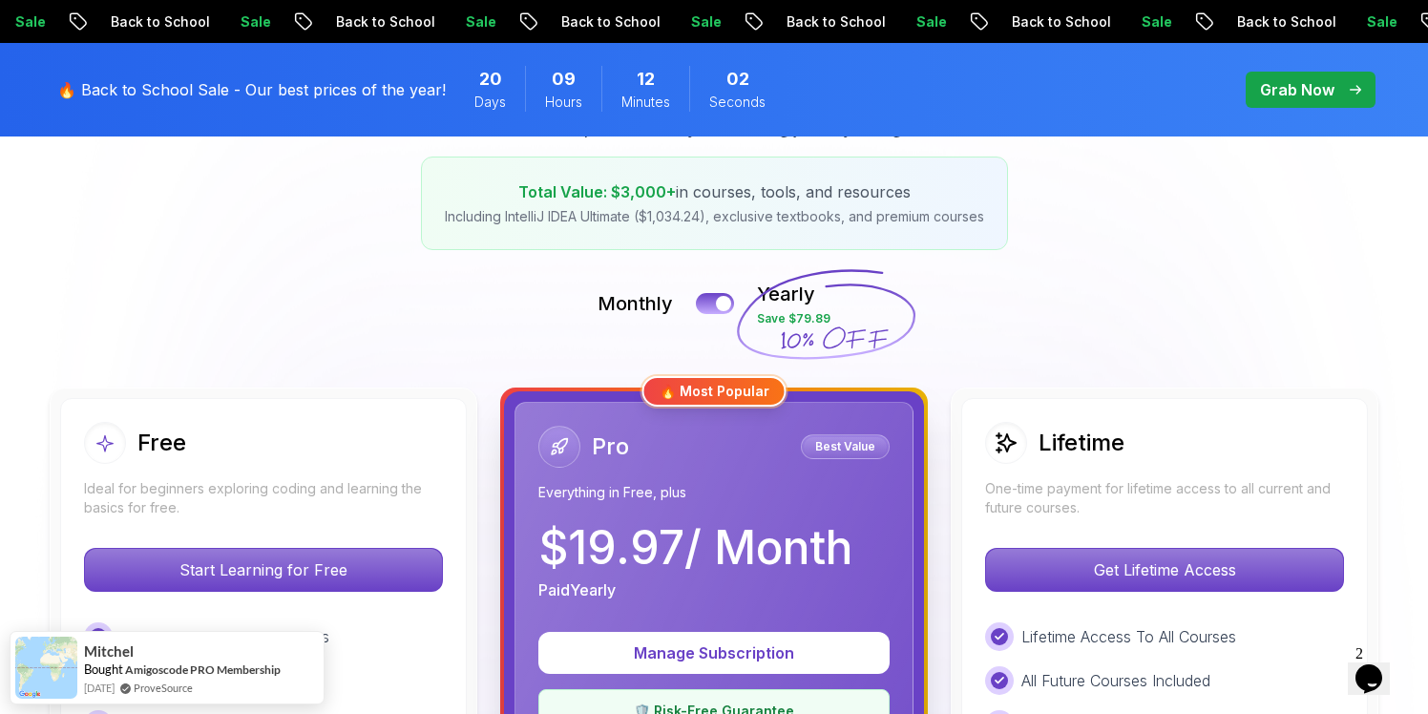
scroll to position [207, 0]
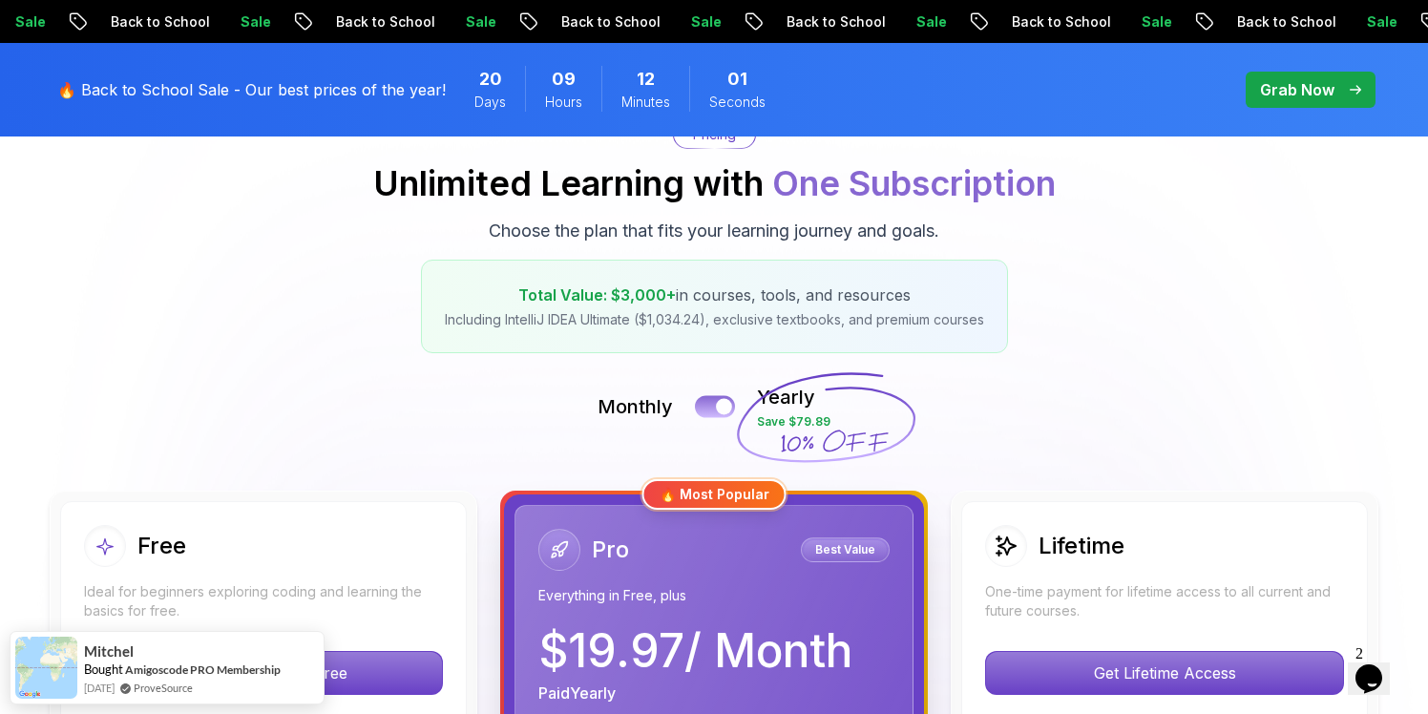
click at [714, 406] on button at bounding box center [715, 406] width 40 height 22
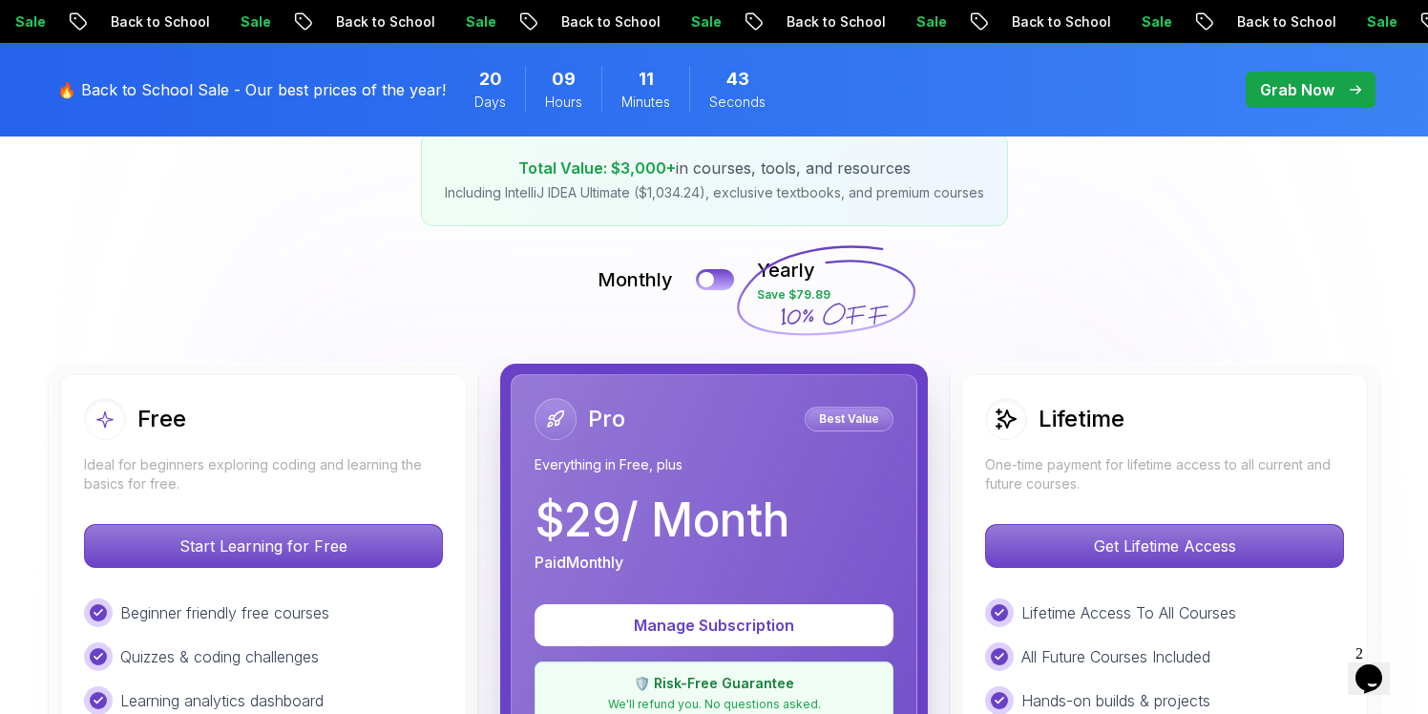
scroll to position [0, 0]
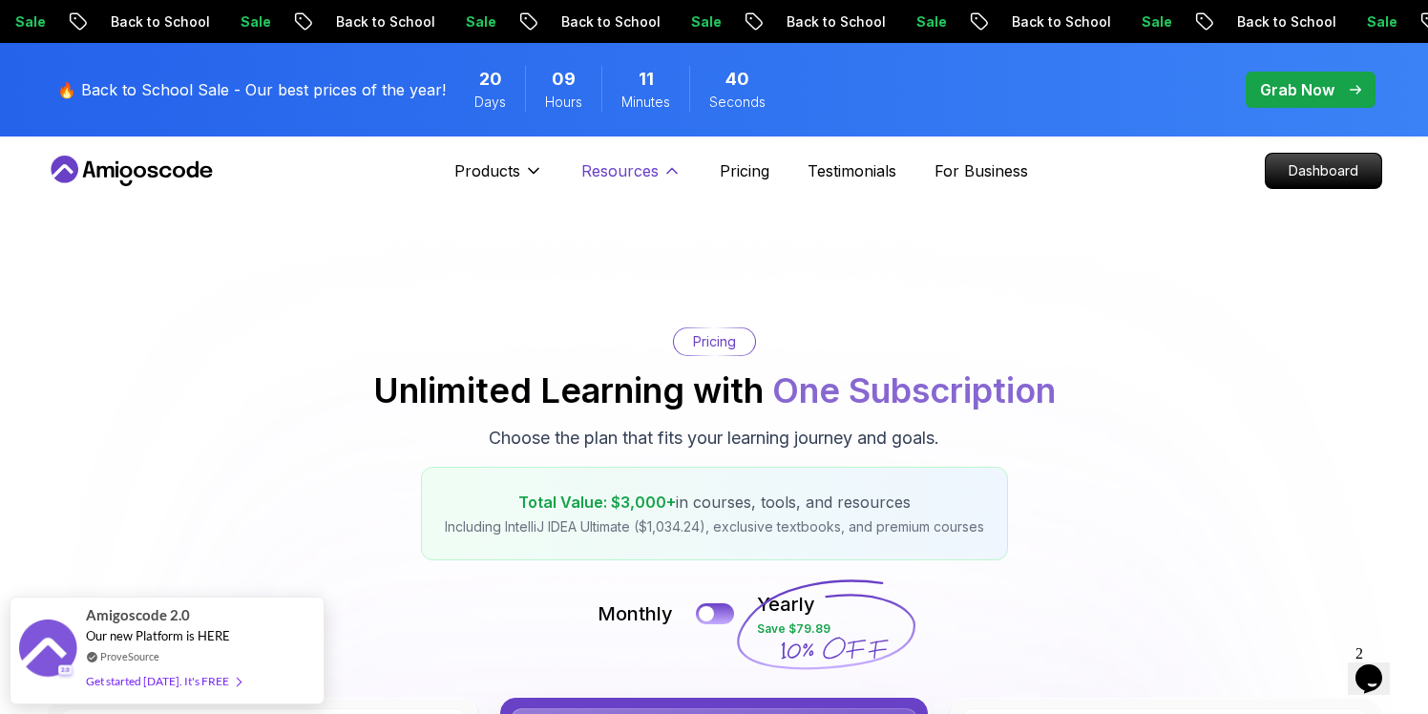
click at [673, 171] on icon at bounding box center [672, 171] width 10 height 5
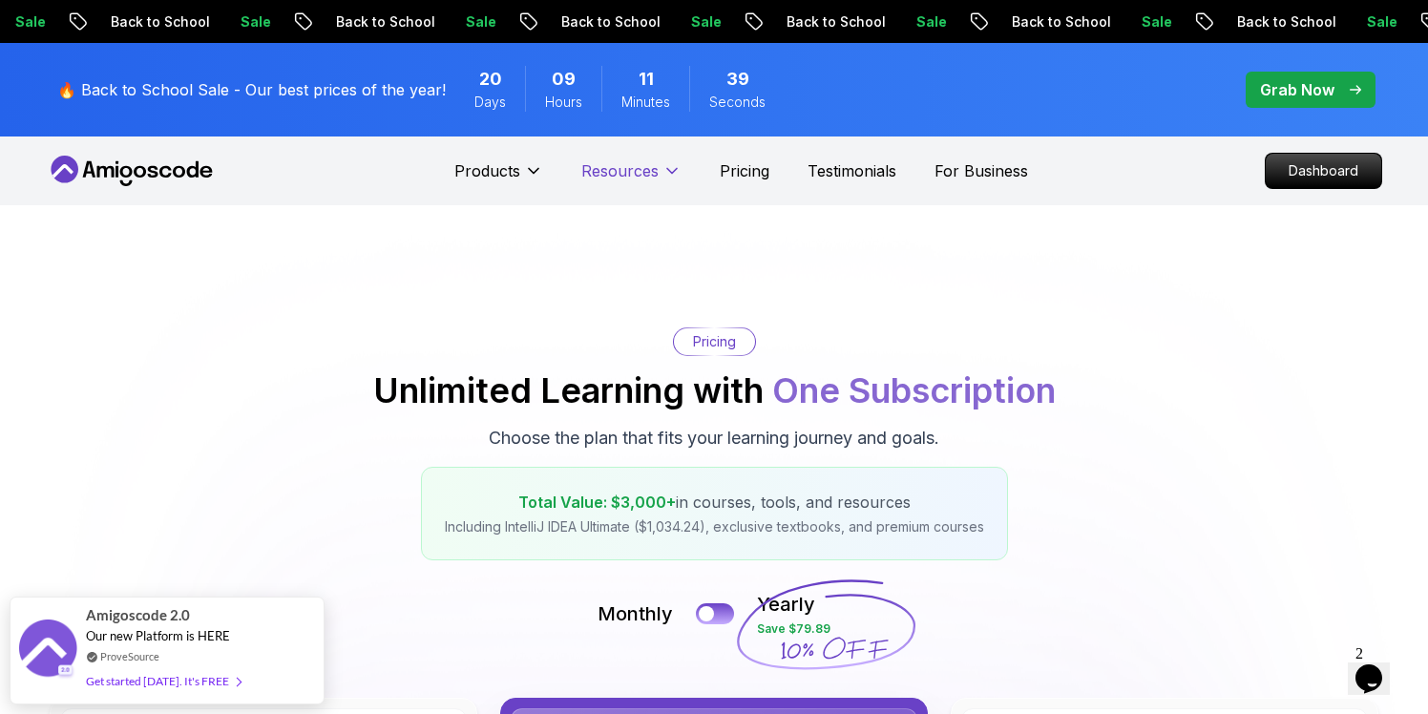
click at [673, 171] on icon at bounding box center [671, 170] width 19 height 19
click at [1333, 166] on p "Dashboard" at bounding box center [1324, 171] width 110 height 32
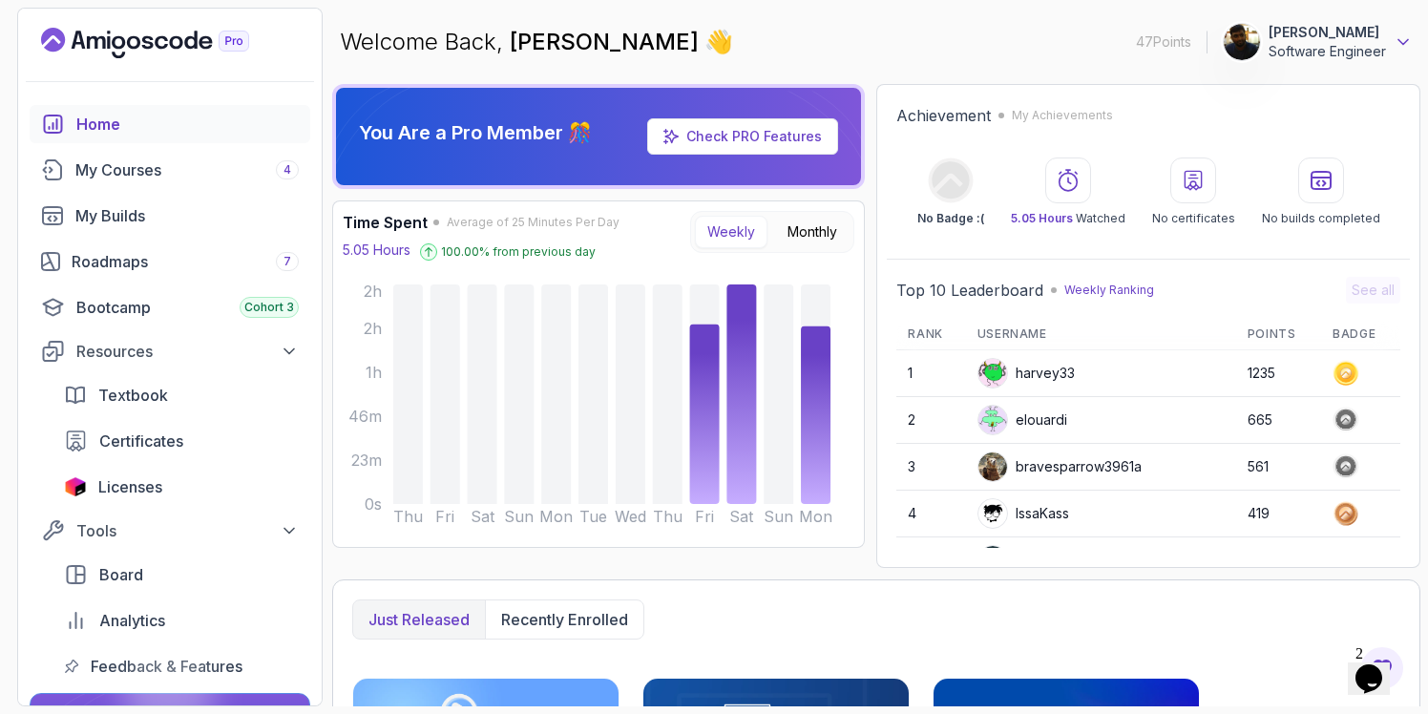
click at [1410, 36] on icon at bounding box center [1403, 41] width 19 height 19
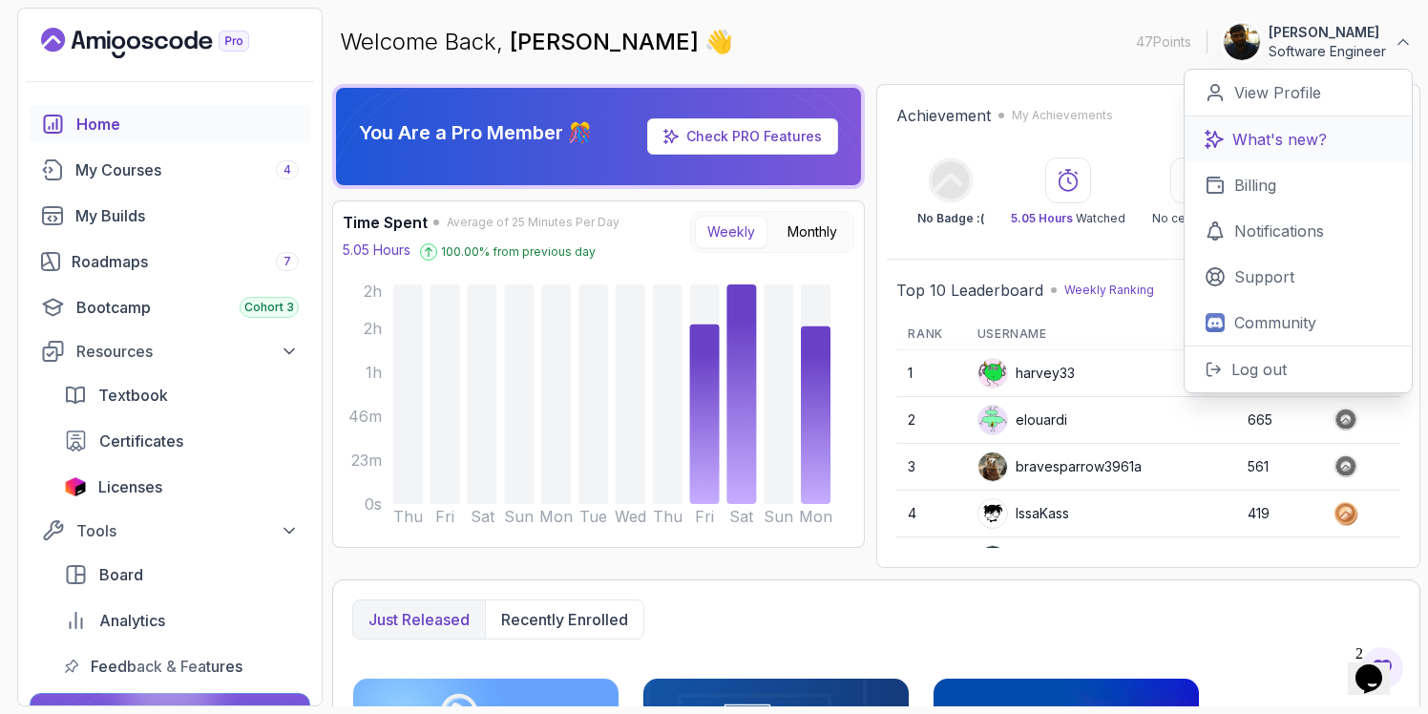
click at [1273, 140] on p "What's new?" at bounding box center [1279, 139] width 95 height 23
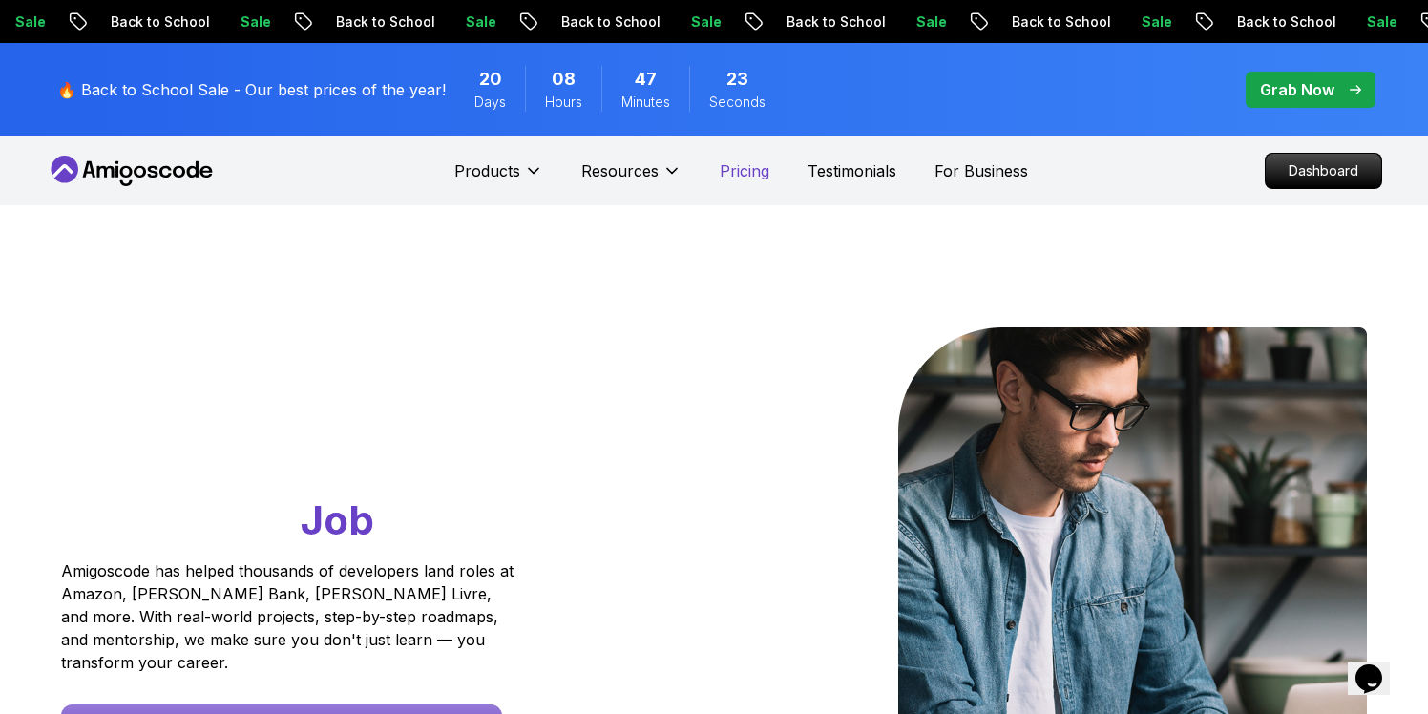
click at [747, 173] on p "Pricing" at bounding box center [745, 170] width 50 height 23
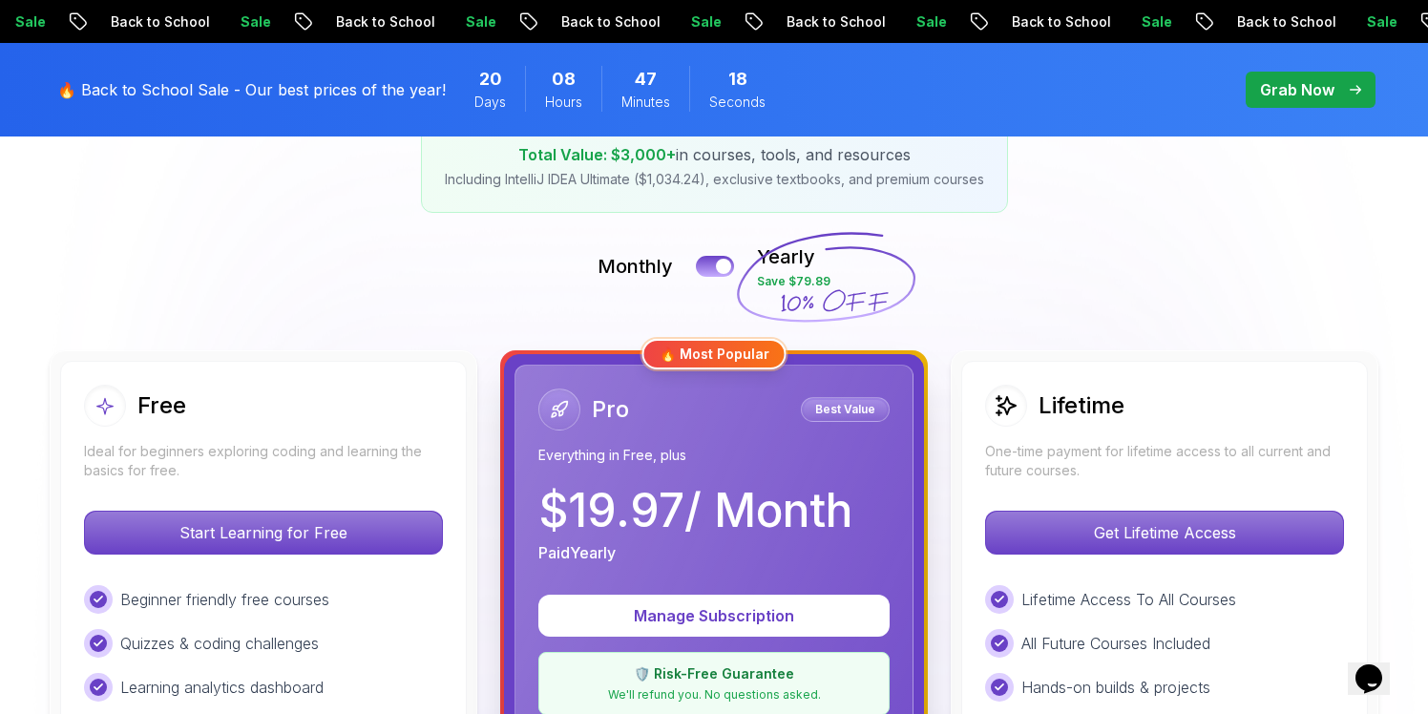
scroll to position [377, 0]
